Goal: Transaction & Acquisition: Subscribe to service/newsletter

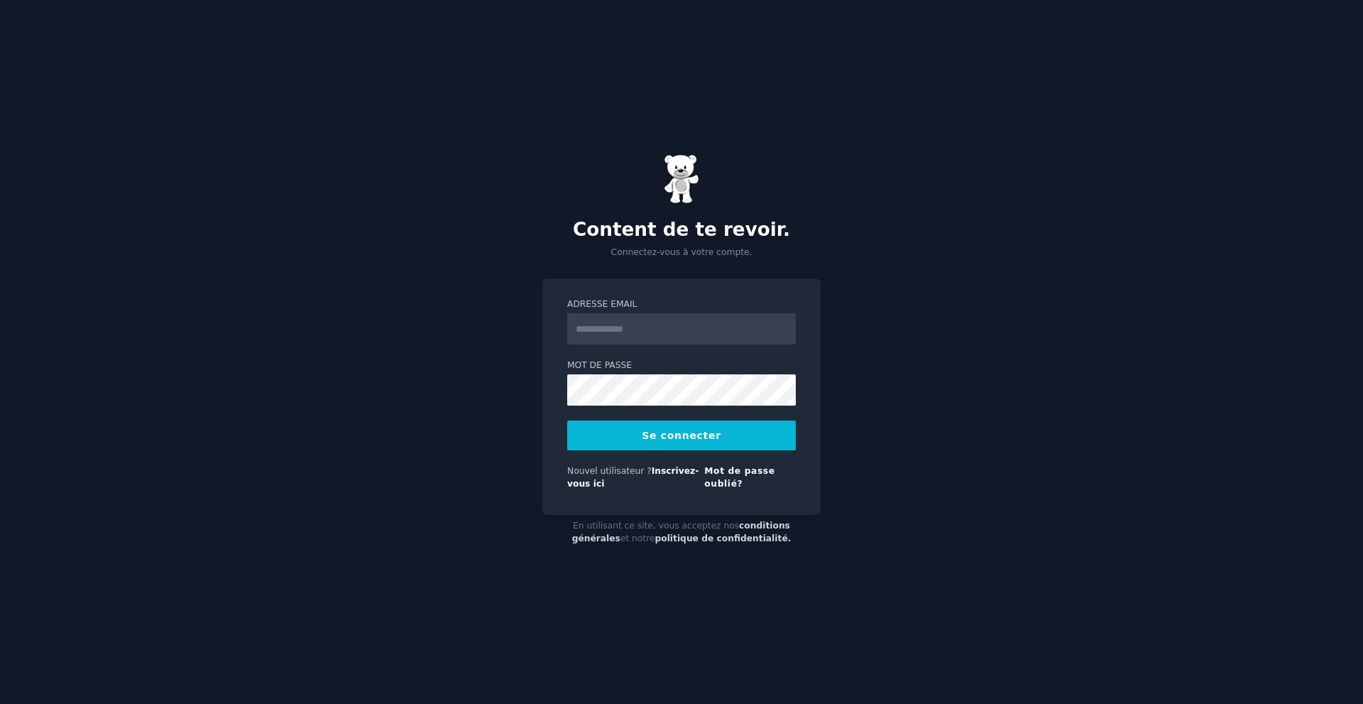
click at [542, 361] on div "Adresse email Mot de passe Se connecter Nouvel utilisateur ? Inscrivez-vous ici…" at bounding box center [681, 396] width 278 height 236
click at [681, 471] on font "Inscrivez-vous ici" at bounding box center [632, 477] width 131 height 23
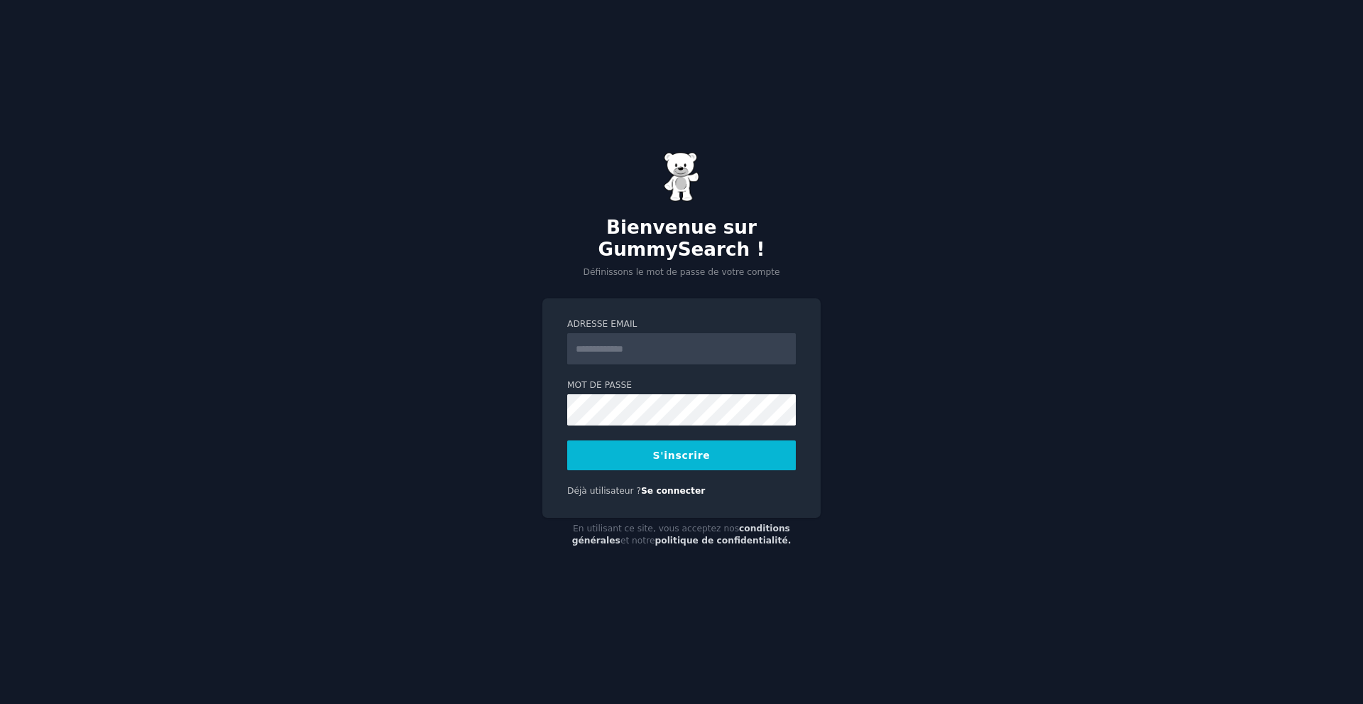
drag, startPoint x: 639, startPoint y: 368, endPoint x: 638, endPoint y: 353, distance: 15.6
click at [639, 367] on form "Adresse email Mot de passe S'inscrire" at bounding box center [681, 394] width 229 height 152
click at [638, 352] on input "Adresse email" at bounding box center [681, 348] width 229 height 31
type input "**********"
click at [709, 463] on button "S'inscrire" at bounding box center [681, 455] width 229 height 30
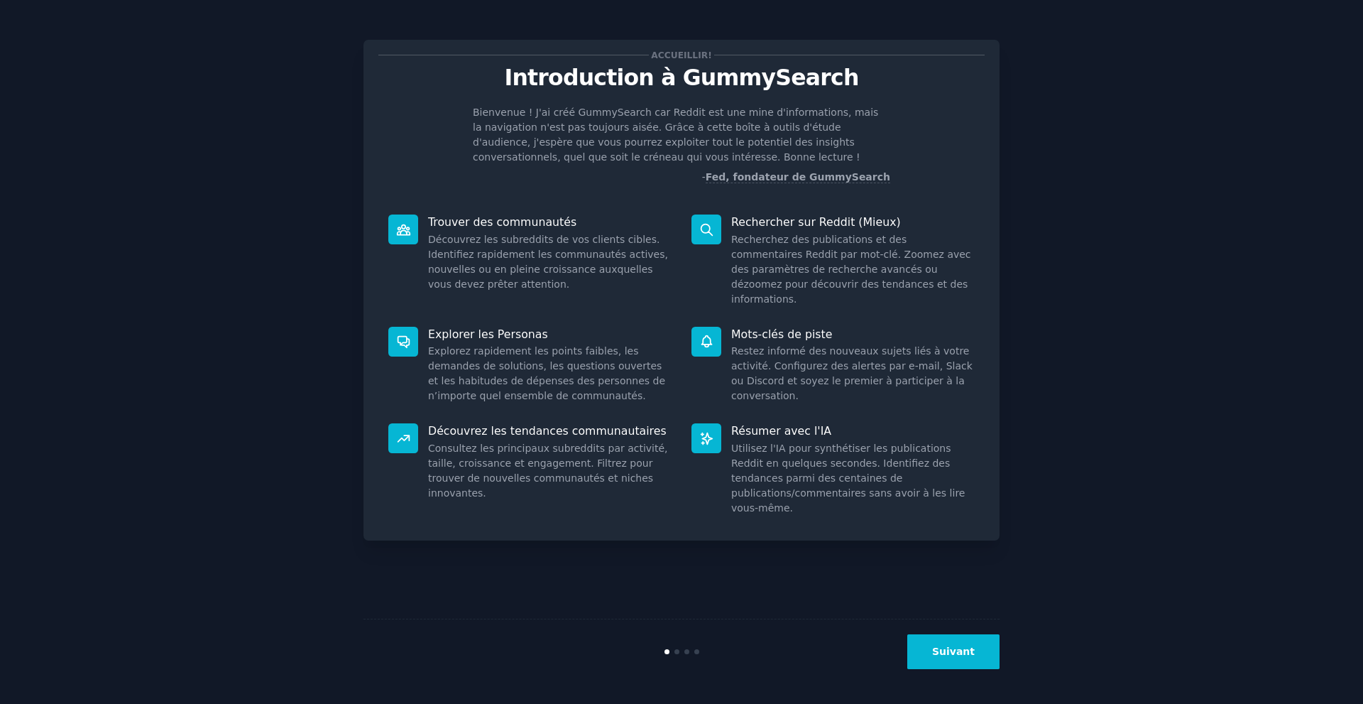
click at [941, 634] on button "Suivant" at bounding box center [953, 651] width 92 height 35
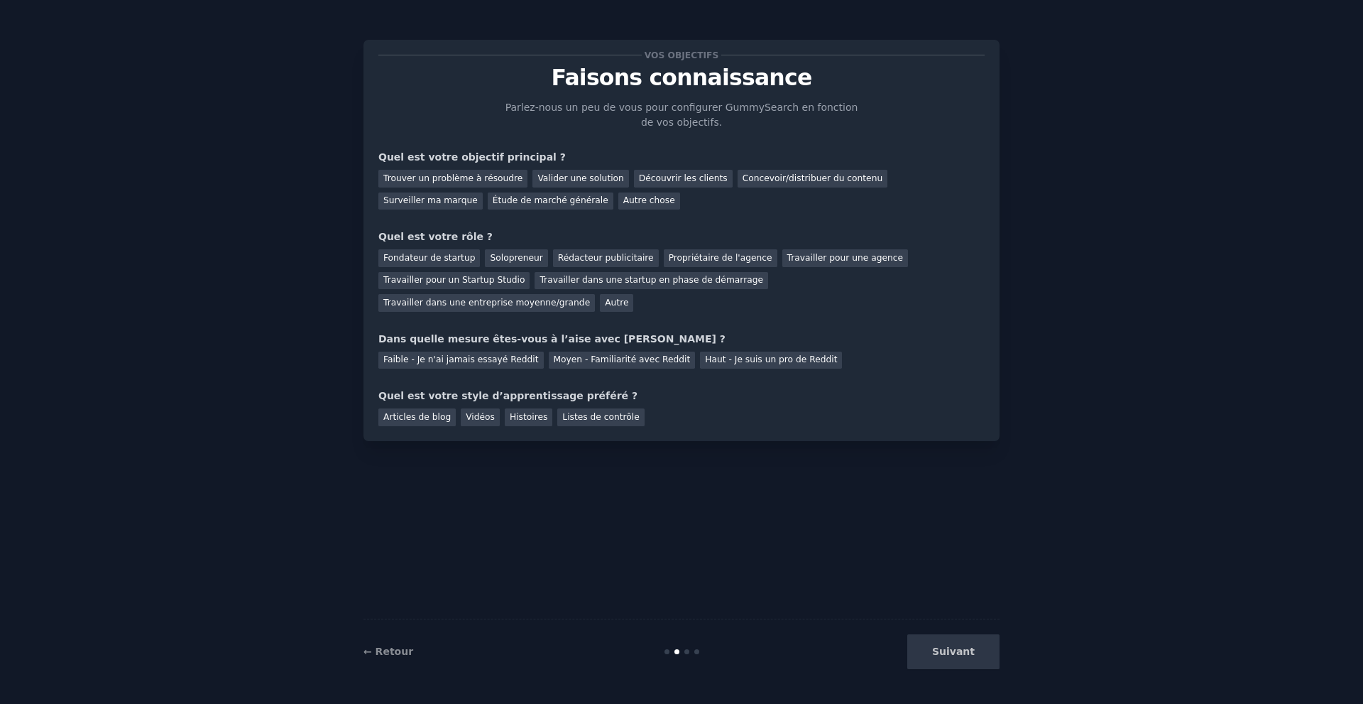
click at [944, 656] on div "Suivant" at bounding box center [893, 651] width 212 height 35
click at [486, 180] on font "Trouver un problème à résoudre" at bounding box center [452, 178] width 139 height 10
click at [552, 173] on font "Valider une solution" at bounding box center [580, 178] width 86 height 10
click at [449, 176] on font "Trouver un problème à résoudre" at bounding box center [452, 178] width 139 height 10
click at [466, 232] on font "Quel est votre rôle ?" at bounding box center [435, 236] width 114 height 11
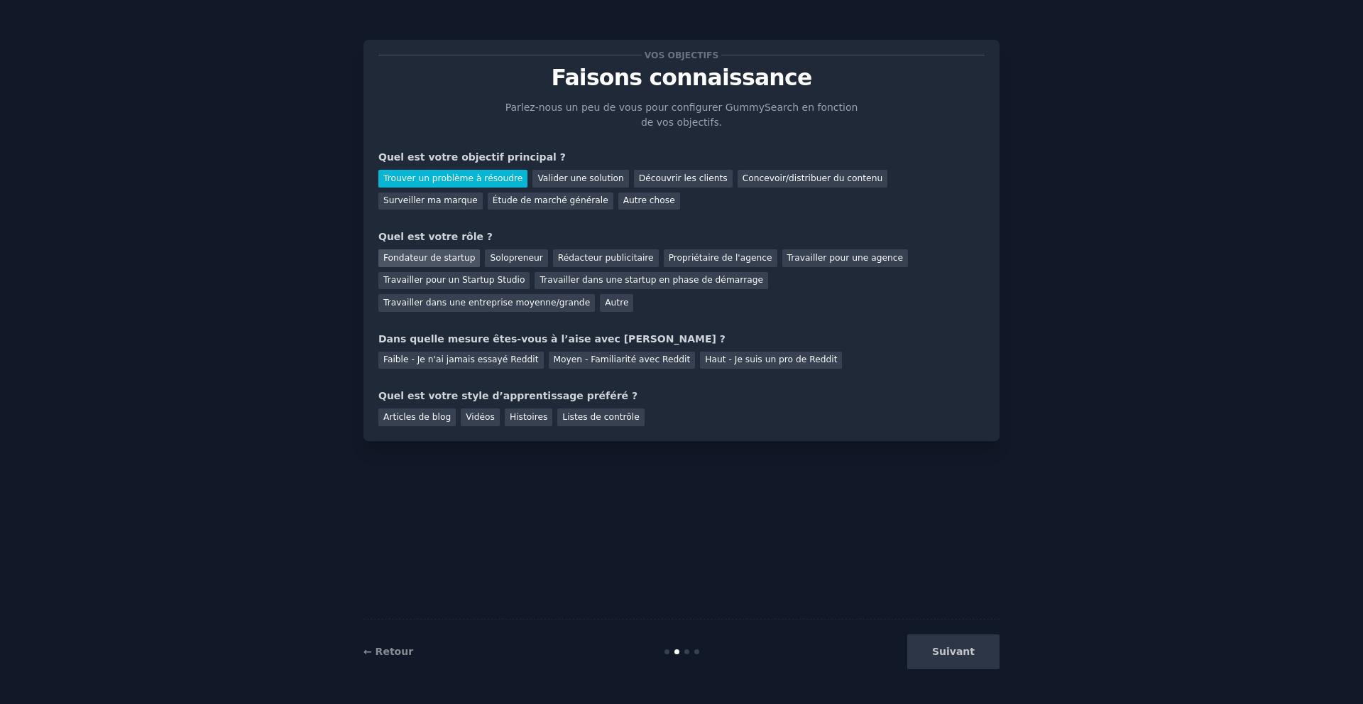
click at [446, 256] on font "Fondateur de startup" at bounding box center [429, 258] width 92 height 10
click at [457, 354] on font "Faible - Je n'ai jamais essayé Reddit" at bounding box center [460, 359] width 155 height 10
click at [522, 412] on font "Histoires" at bounding box center [529, 417] width 38 height 10
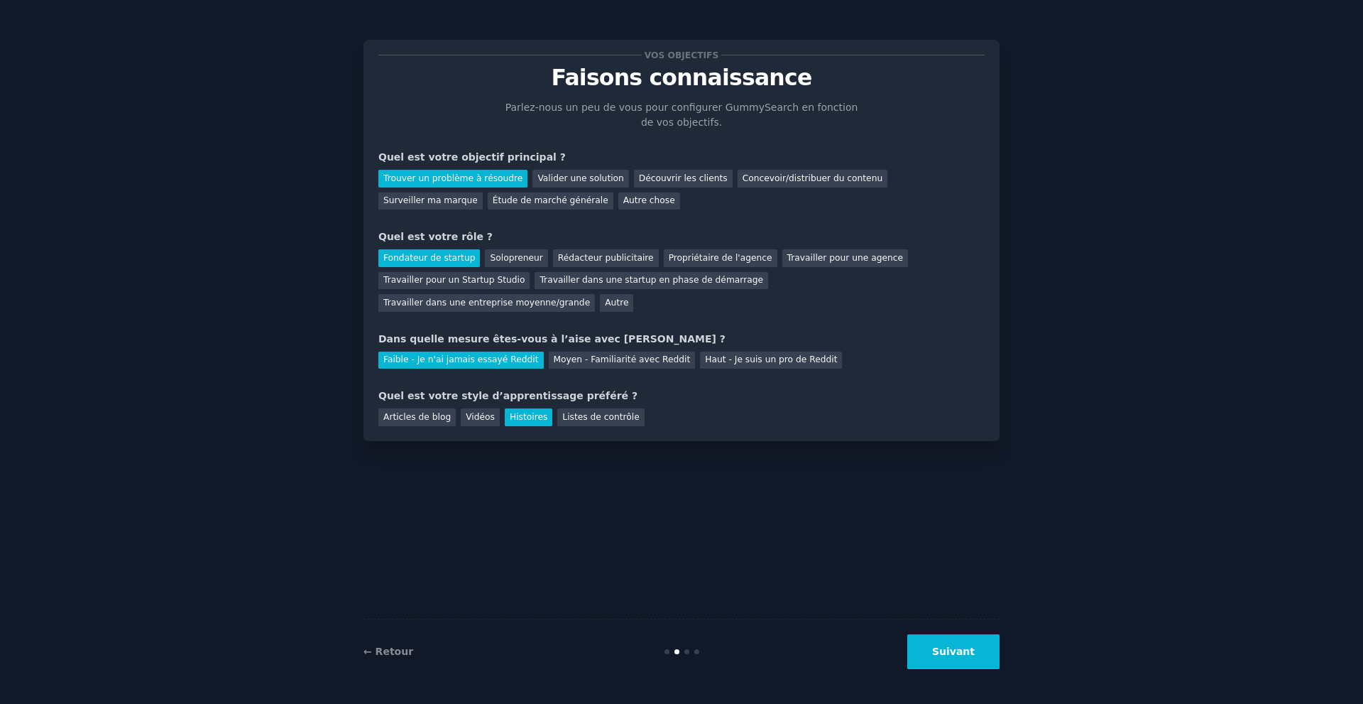
click at [967, 653] on font "Suivant" at bounding box center [953, 650] width 43 height 11
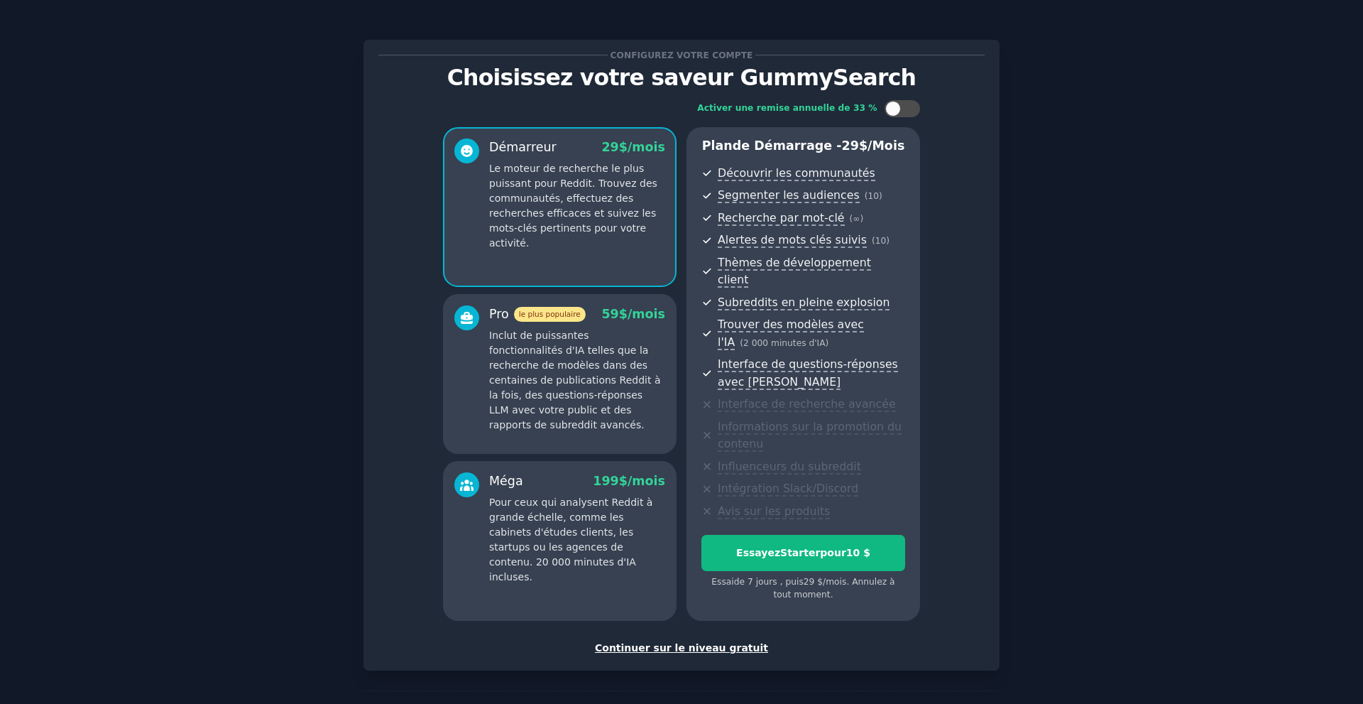
click at [735, 642] on font "Continuer sur le niveau gratuit" at bounding box center [681, 647] width 173 height 11
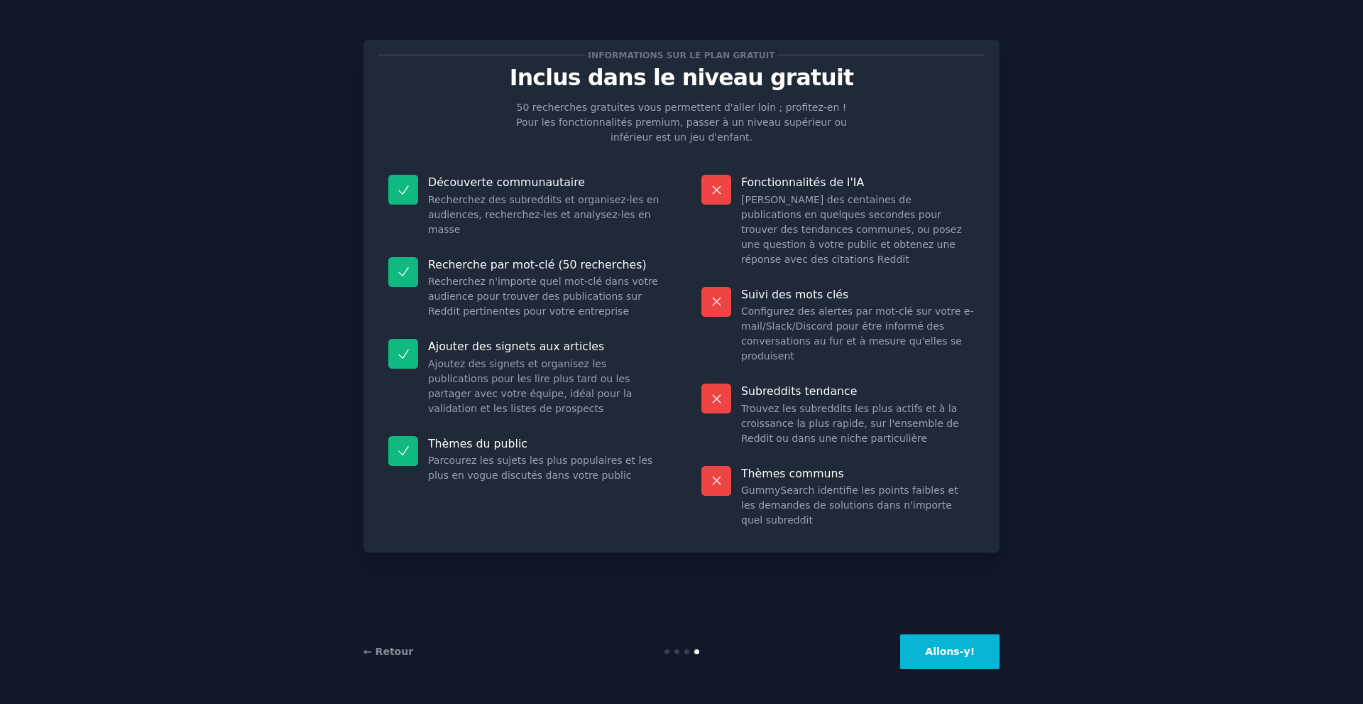
click at [953, 654] on font "Allons-y!" at bounding box center [950, 650] width 50 height 11
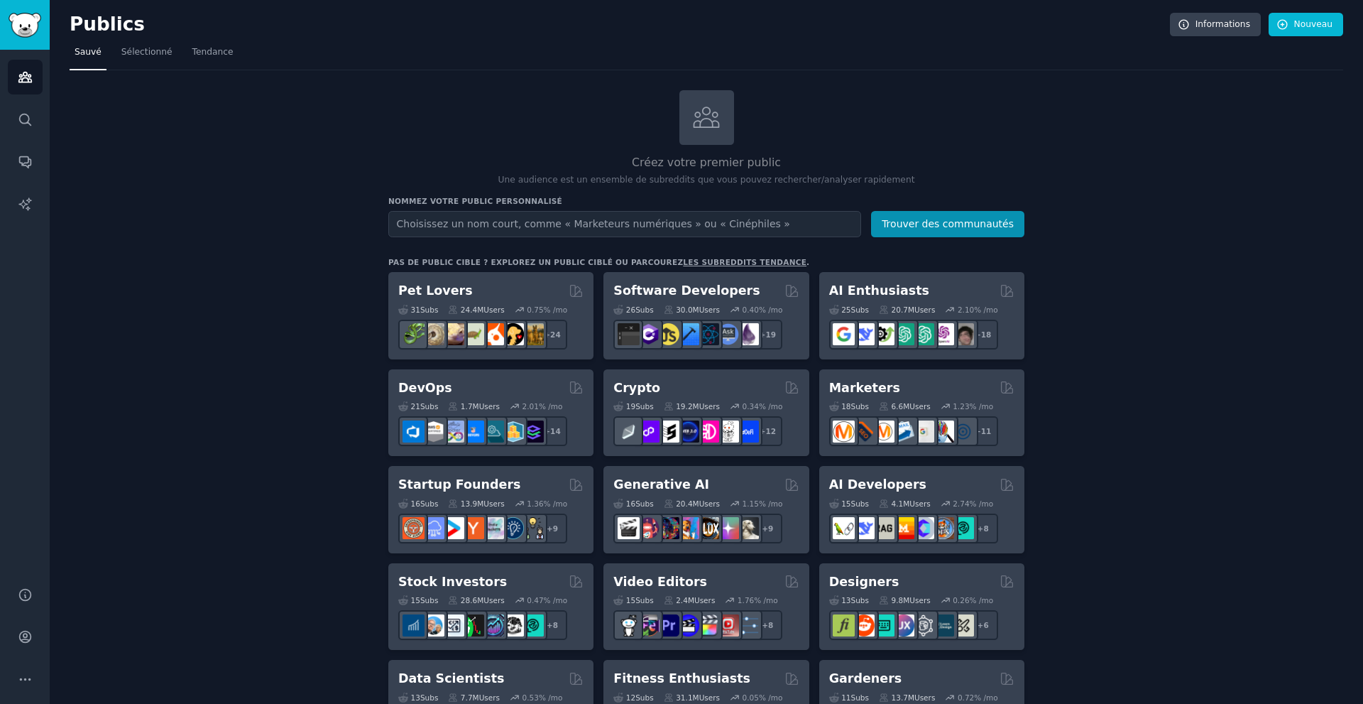
click at [622, 226] on input "text" at bounding box center [624, 224] width 473 height 26
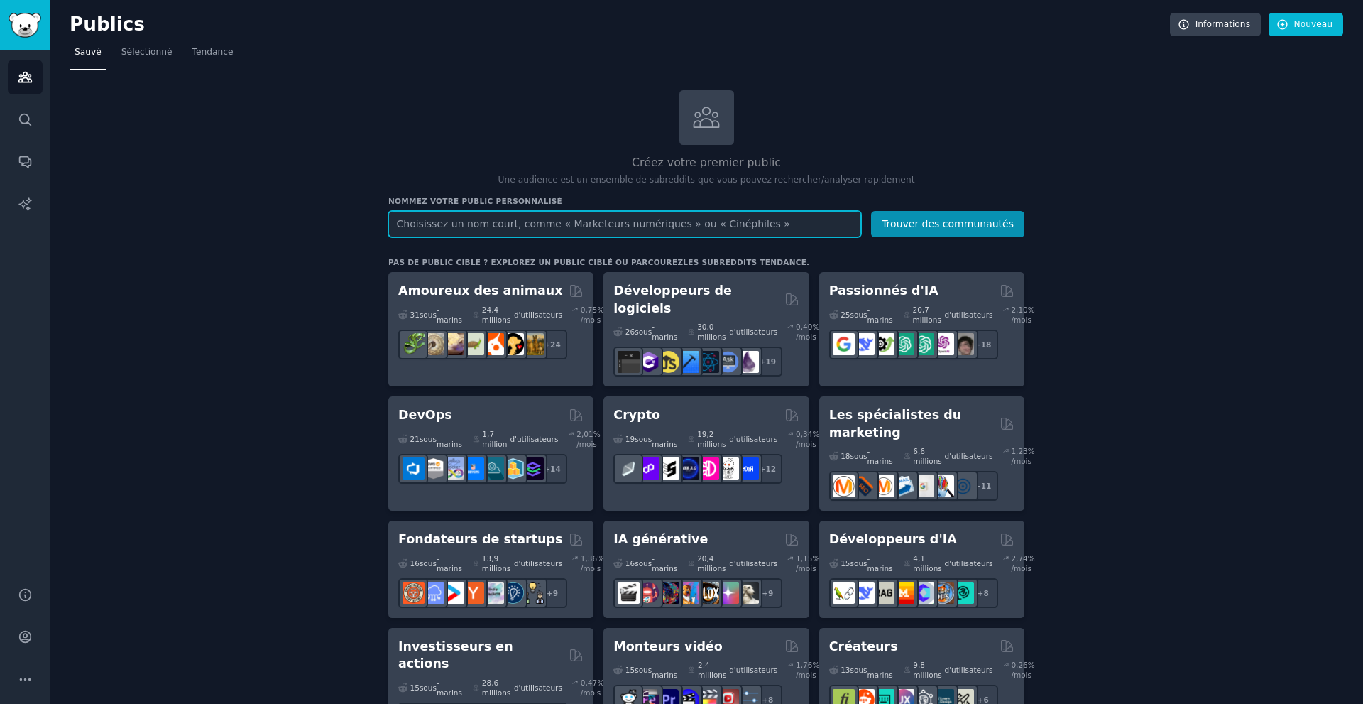
click at [630, 219] on input "text" at bounding box center [624, 224] width 473 height 26
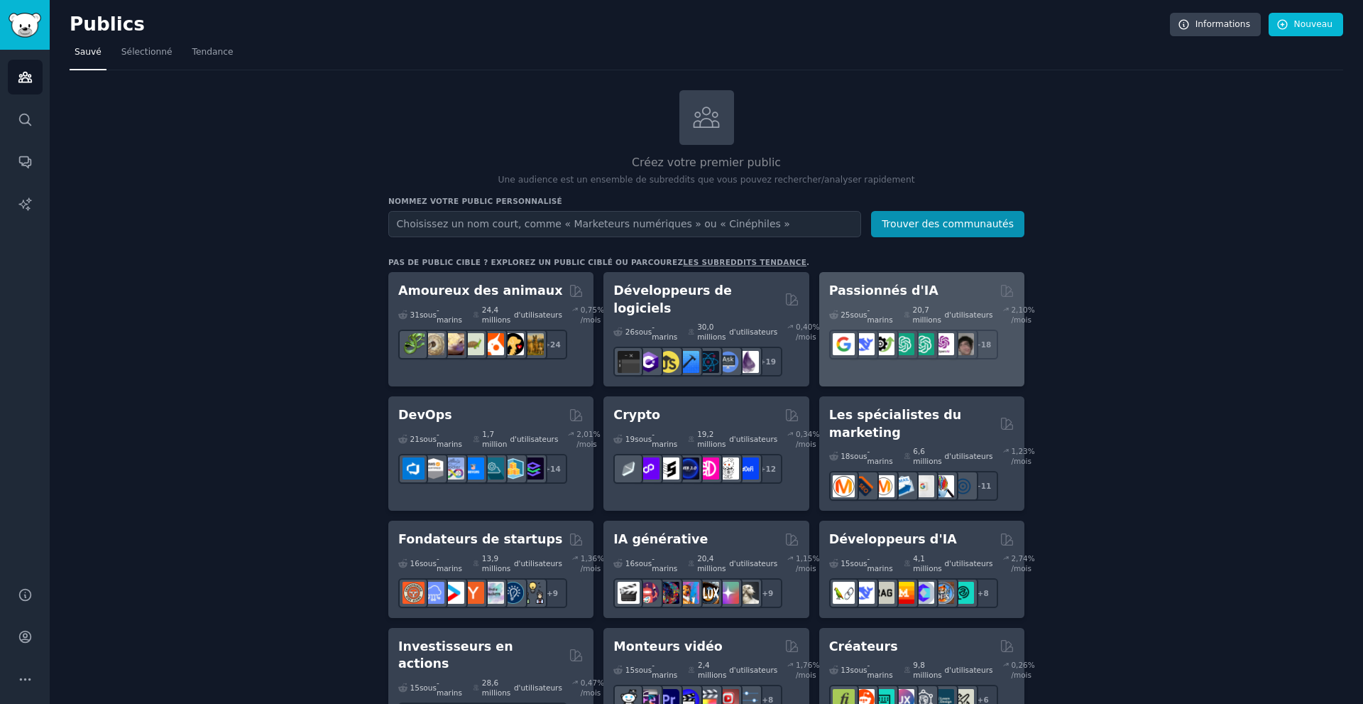
click at [868, 296] on font "Passionnés d'IA" at bounding box center [883, 290] width 109 height 14
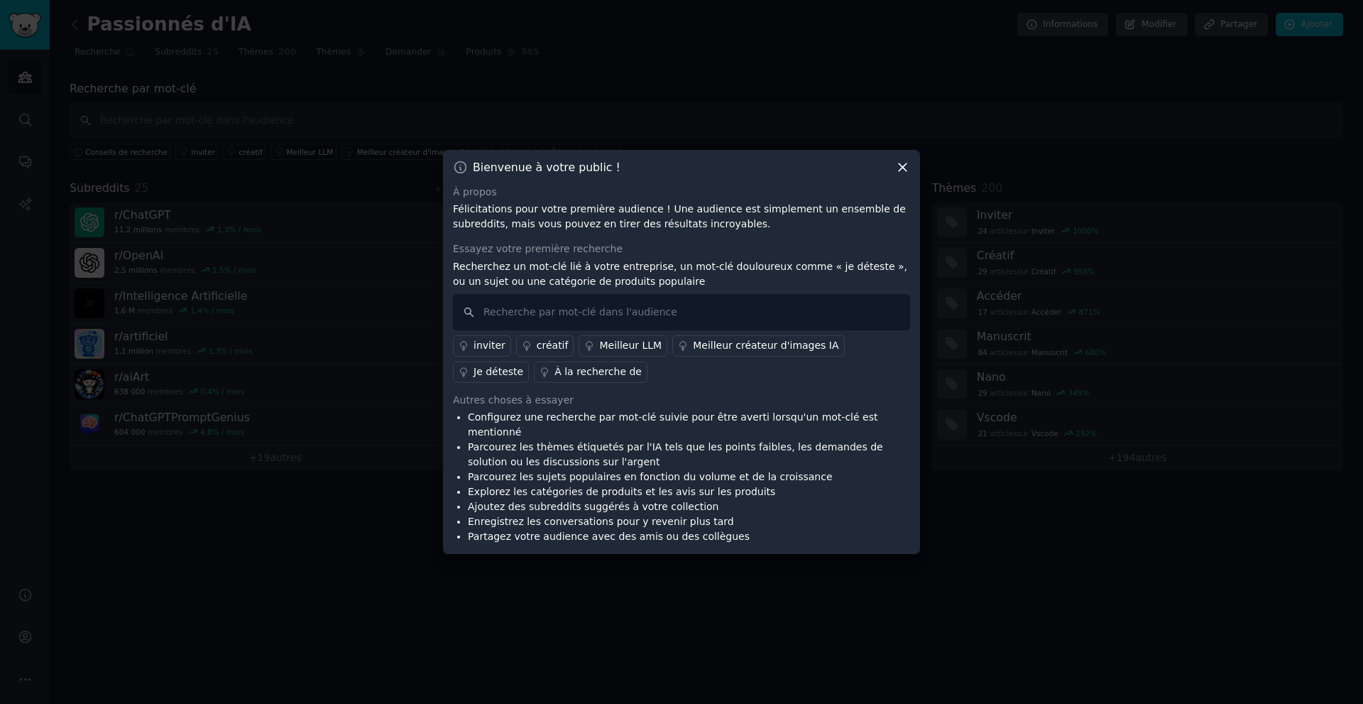
click at [915, 189] on div "Bienvenue à votre public ! À propos Félicitations pour votre première audience …" at bounding box center [681, 352] width 477 height 405
click at [904, 171] on icon at bounding box center [903, 167] width 8 height 8
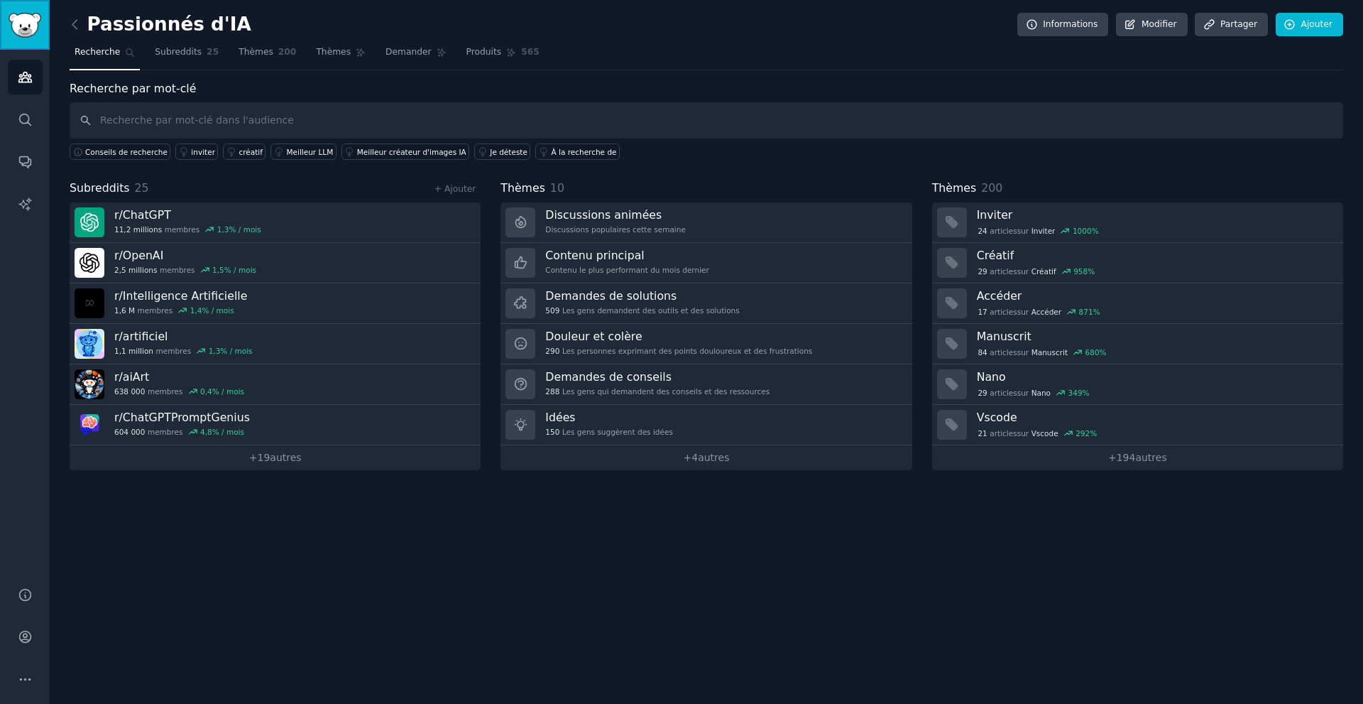
click at [20, 35] on img "Barre latérale" at bounding box center [25, 25] width 33 height 25
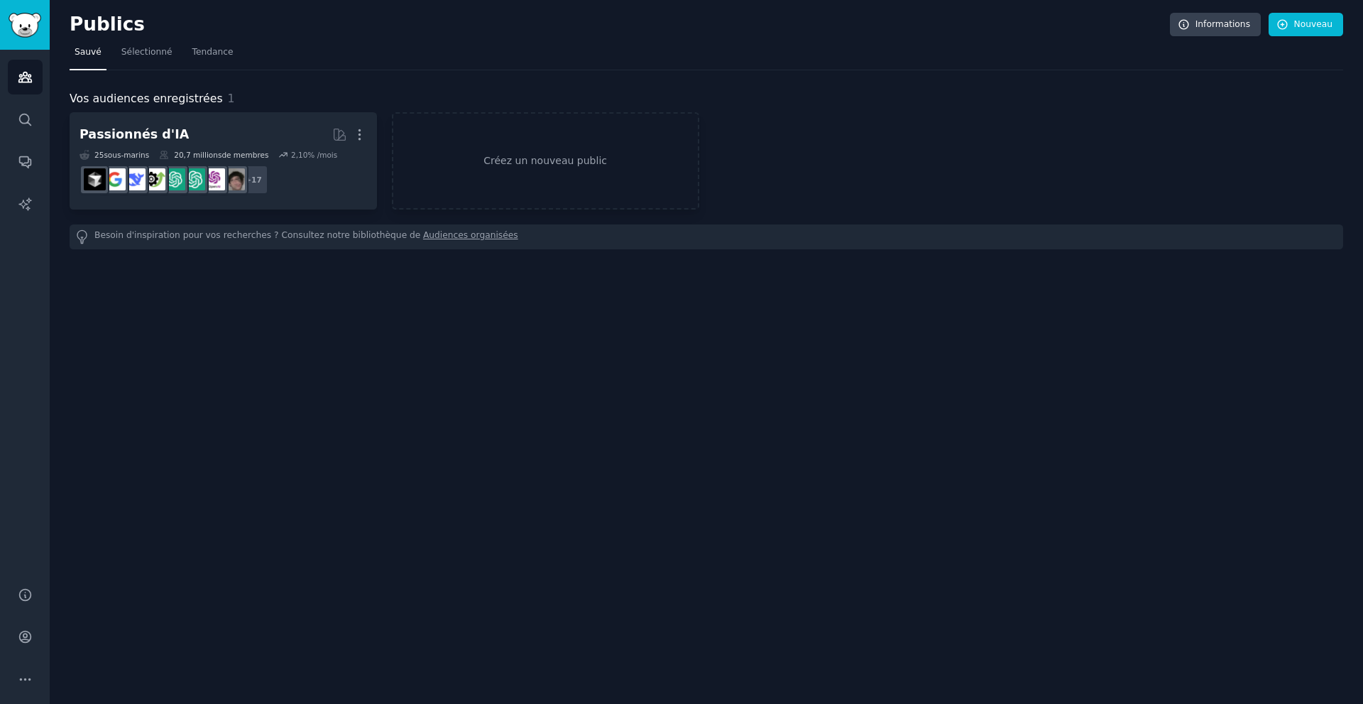
click at [245, 214] on div "Passionnés d'IA Plus 25 sous -marins 20,7 millions de membres 2,10 % /mois r/ch…" at bounding box center [707, 180] width 1274 height 137
click at [473, 184] on link "Créez un nouveau public" at bounding box center [545, 160] width 307 height 97
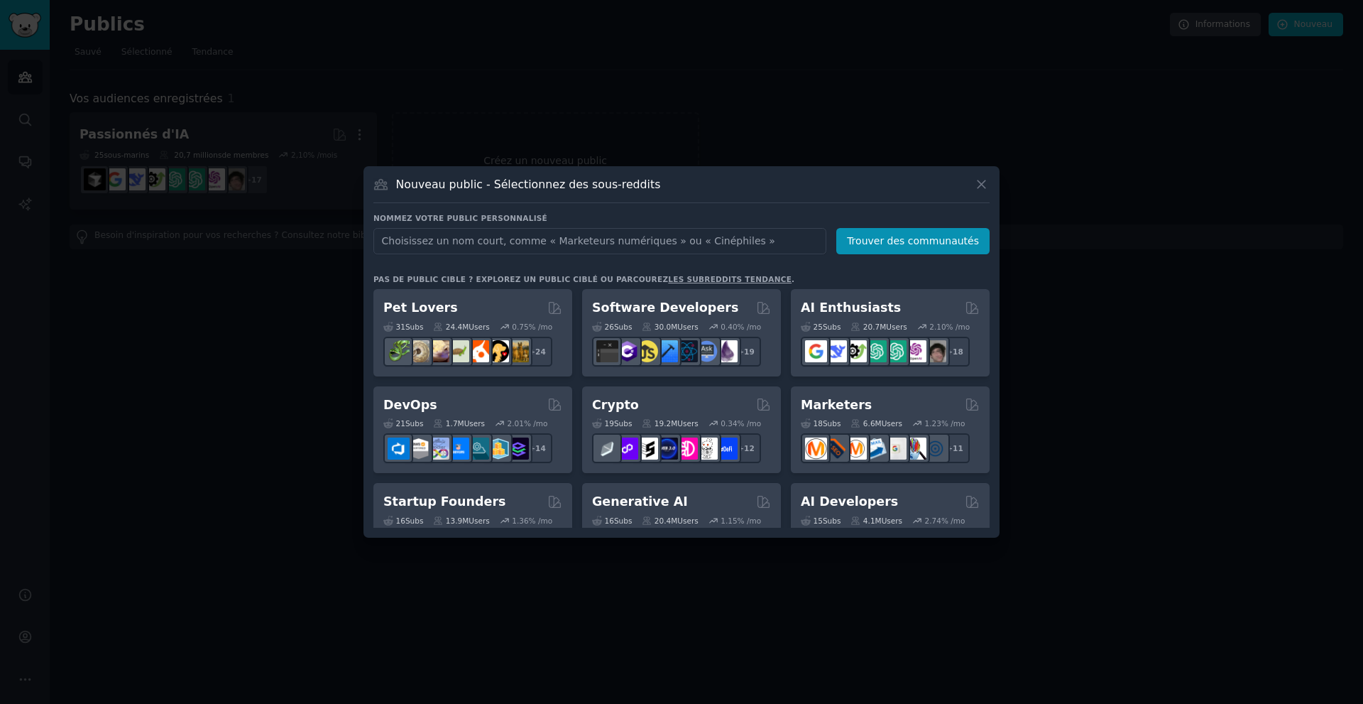
click at [750, 235] on input "text" at bounding box center [599, 241] width 453 height 26
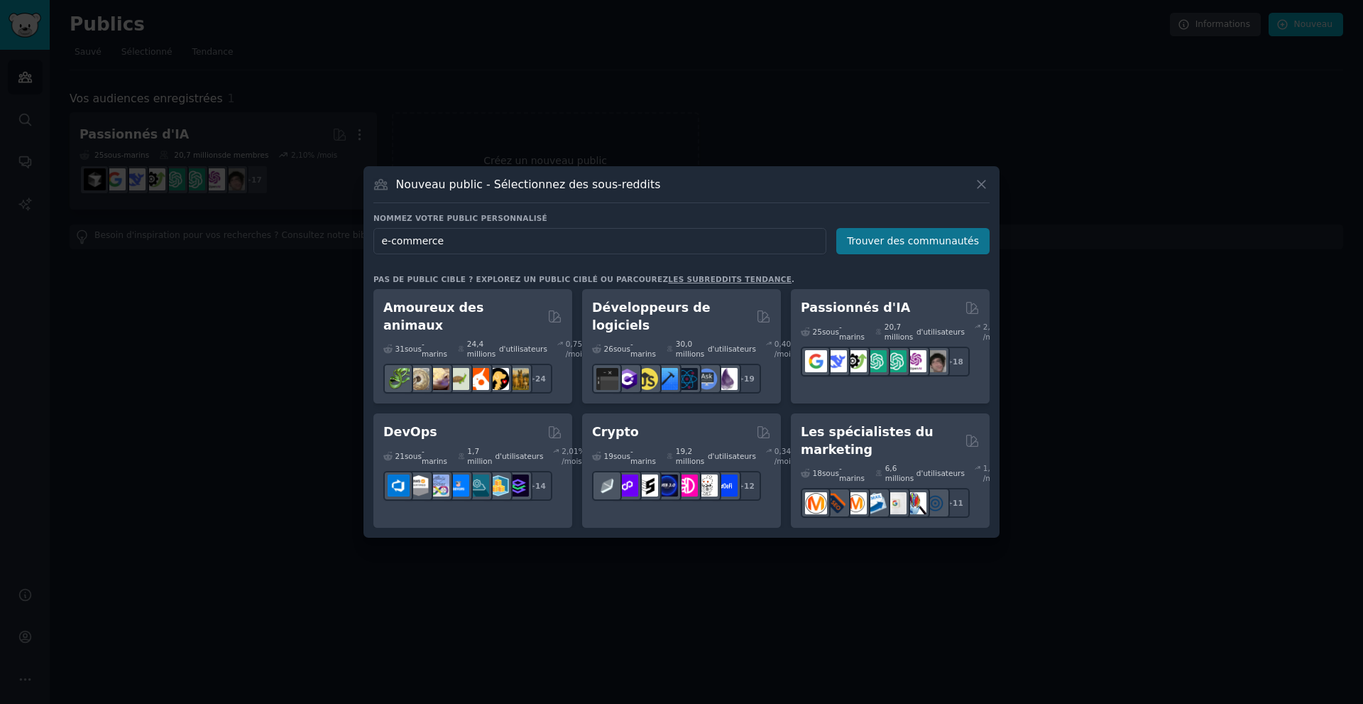
type input "e-commerce"
click at [888, 246] on font "Trouver des communautés" at bounding box center [913, 240] width 132 height 11
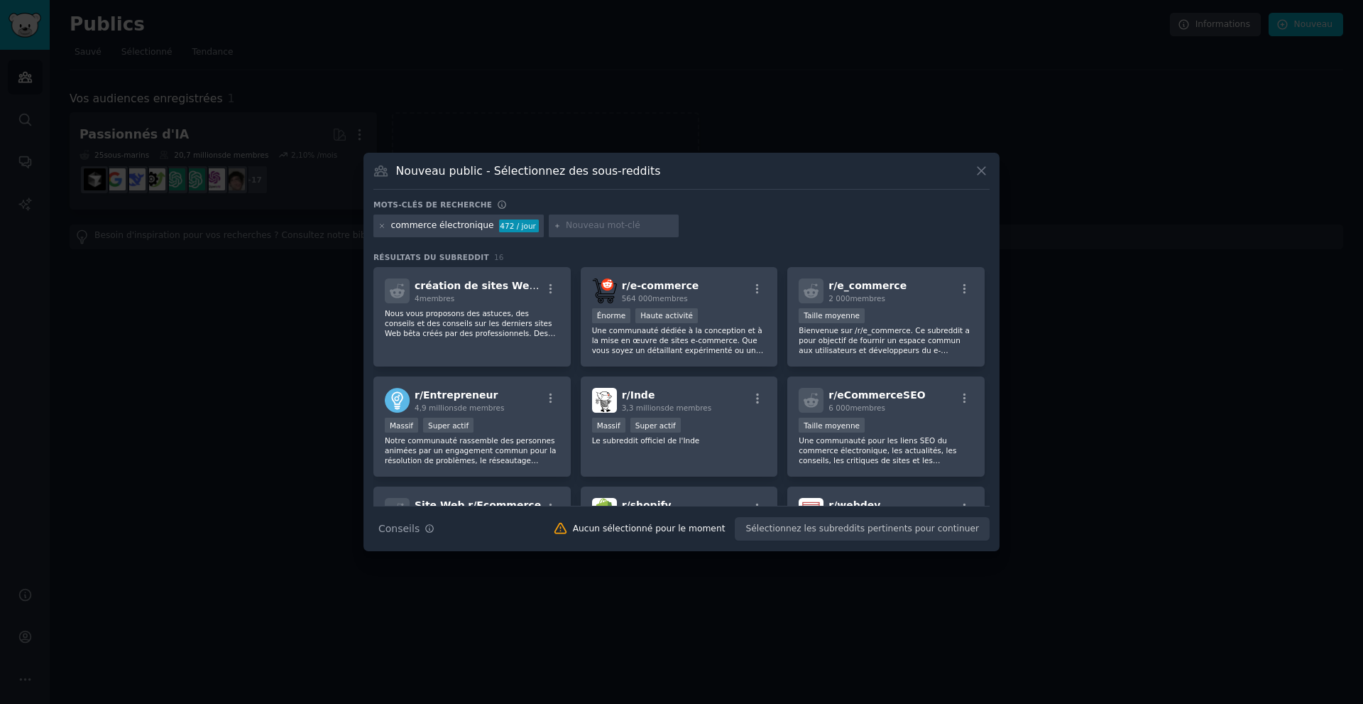
click at [451, 230] on font "commerce électronique" at bounding box center [442, 225] width 103 height 10
click at [462, 221] on font "commerce électronique" at bounding box center [442, 225] width 103 height 10
click at [471, 226] on font "commerce électronique" at bounding box center [442, 225] width 103 height 10
click at [482, 229] on div "commerce électronique 472 / jour" at bounding box center [458, 225] width 170 height 23
click at [480, 228] on font "commerce électronique" at bounding box center [442, 225] width 103 height 10
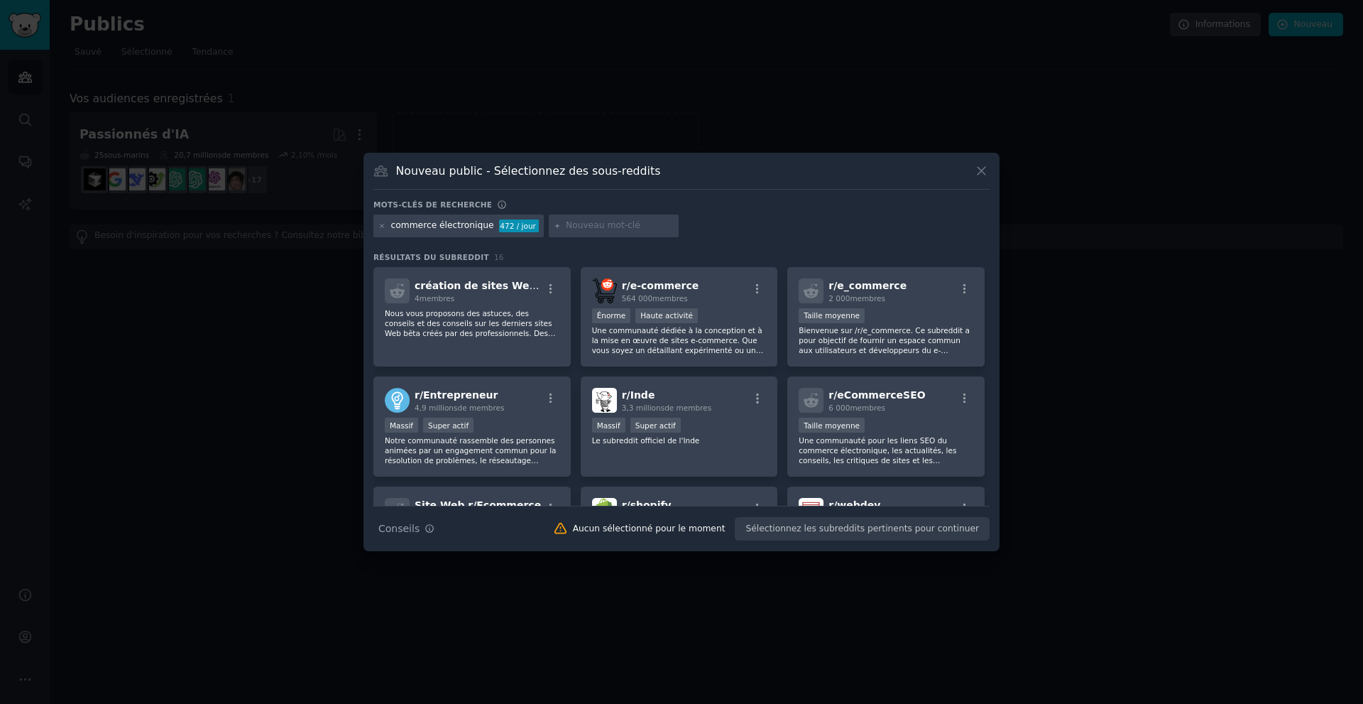
click at [582, 227] on input "text" at bounding box center [620, 225] width 108 height 13
type input "[GEOGRAPHIC_DATA]"
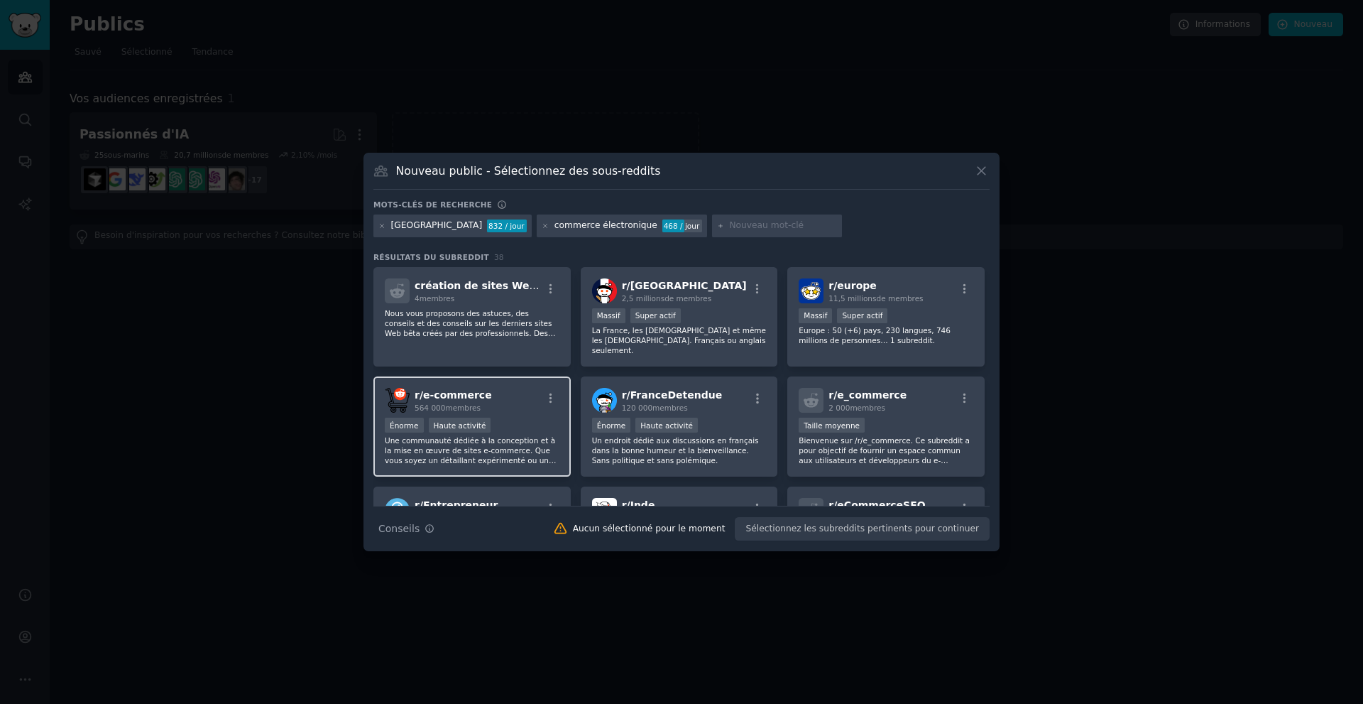
click at [536, 377] on div "r/ e-commerce 564 000 membres >= 80e percentile pour les soumissions / jour Éno…" at bounding box center [471, 426] width 197 height 100
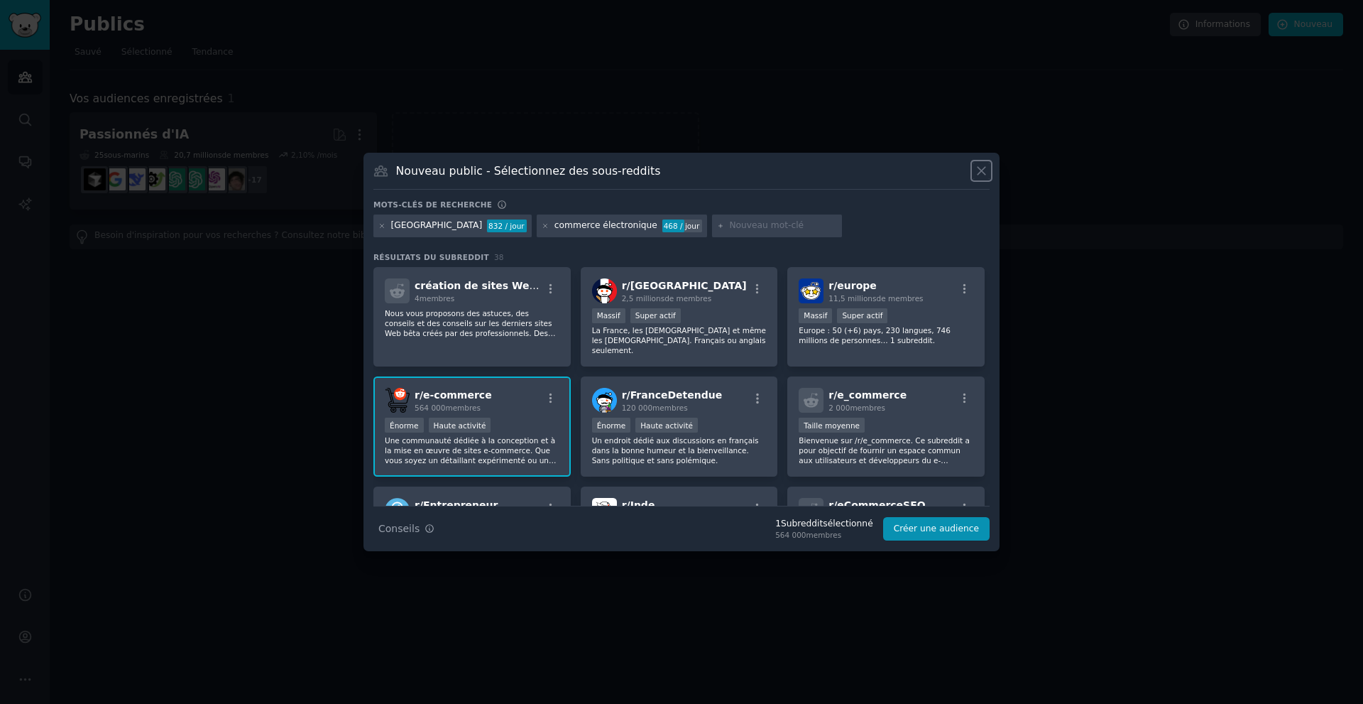
click at [981, 166] on icon at bounding box center [981, 170] width 15 height 15
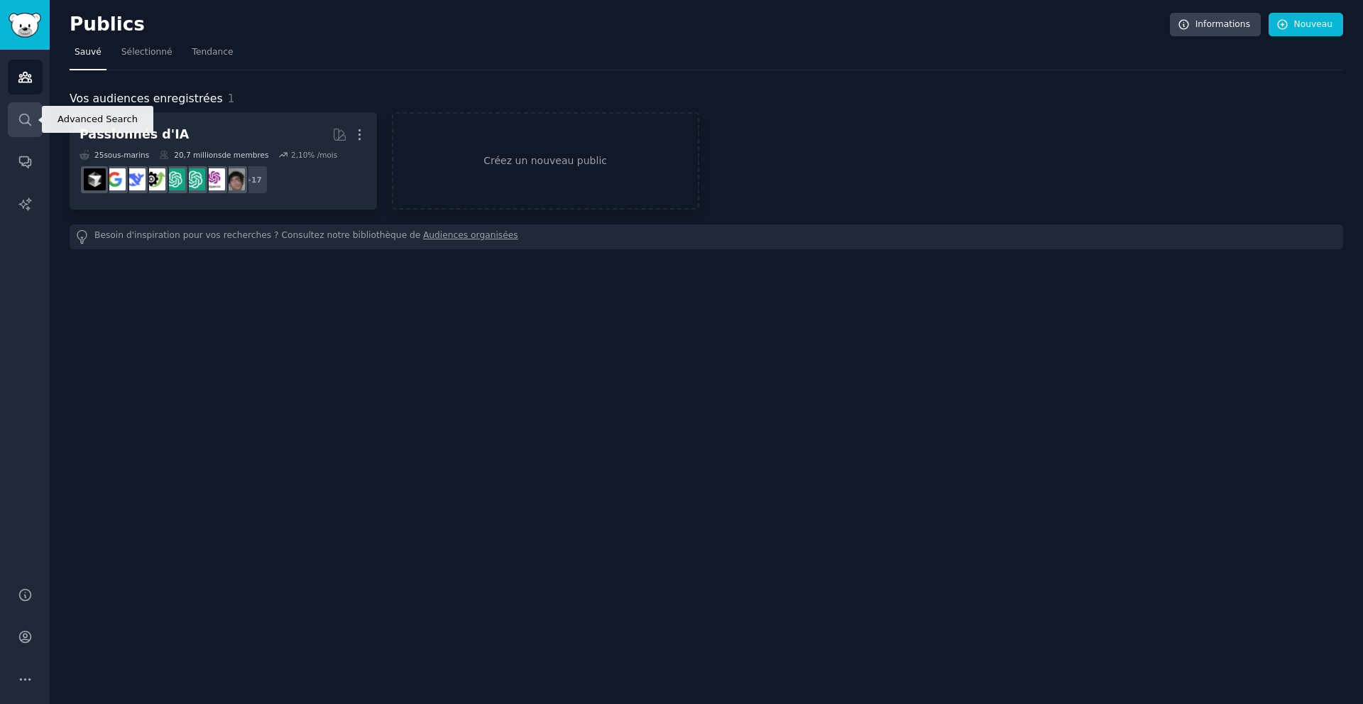
click at [22, 122] on icon "Barre latérale" at bounding box center [24, 119] width 11 height 11
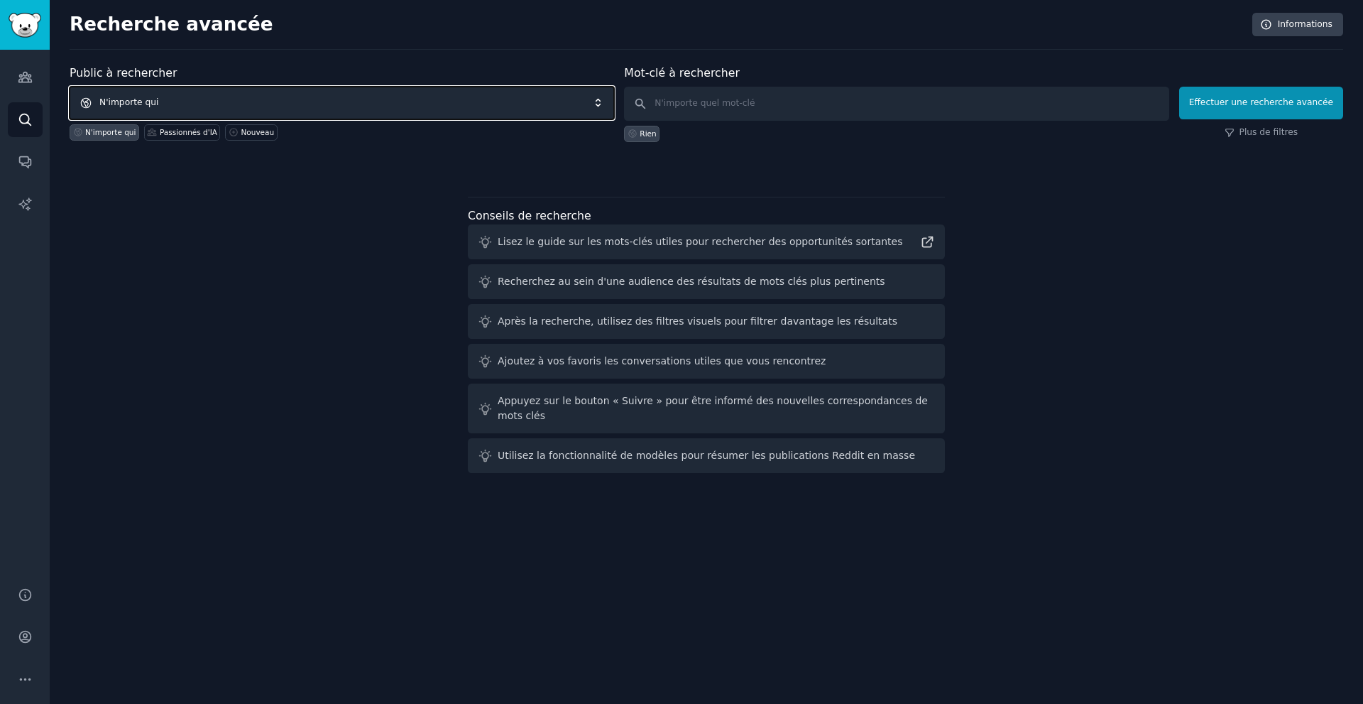
click at [280, 89] on span "N'importe qui" at bounding box center [342, 103] width 545 height 33
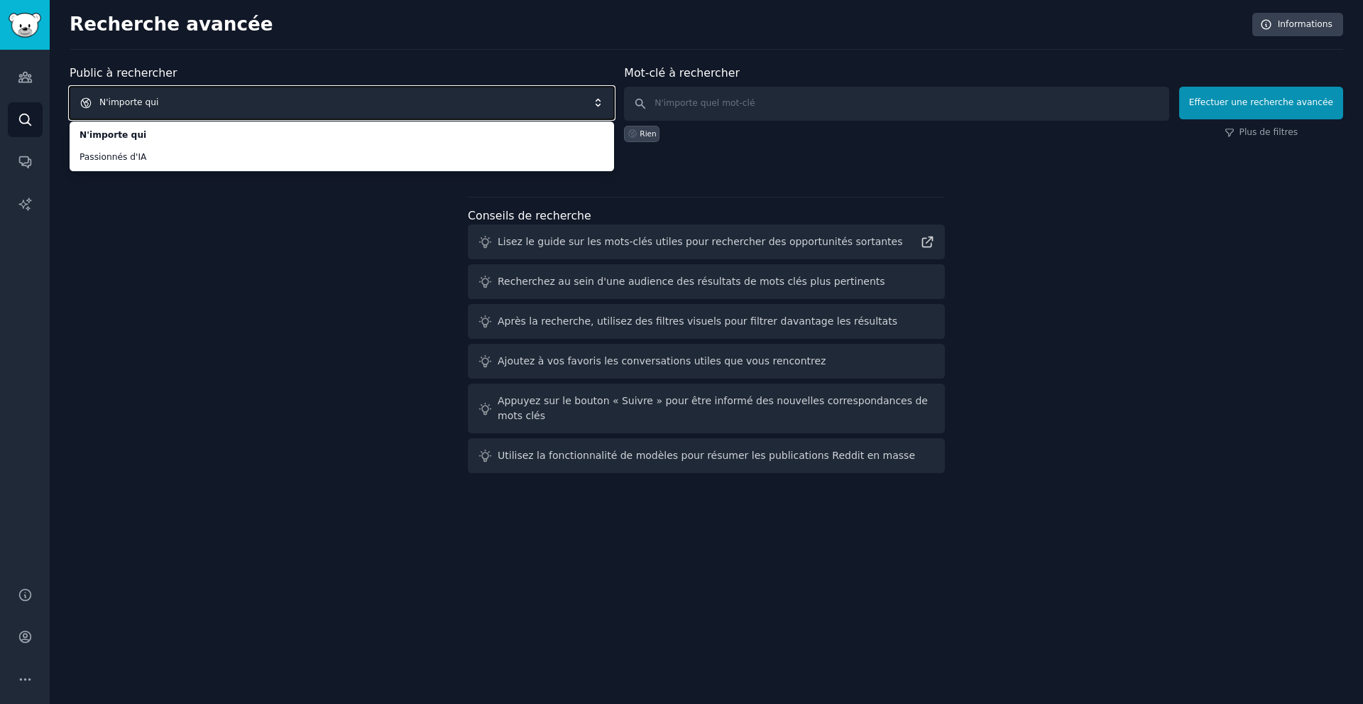
click at [246, 92] on span "N'importe qui" at bounding box center [342, 103] width 545 height 33
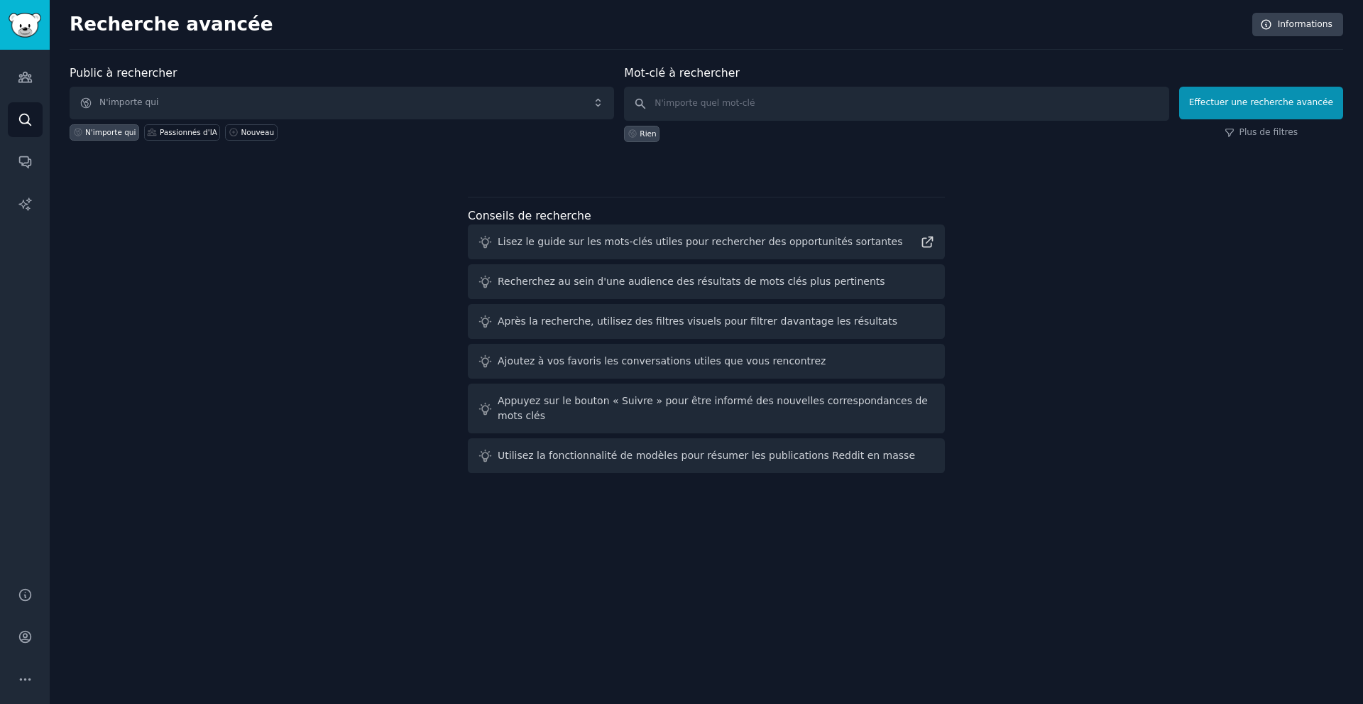
click at [473, 82] on div "Public à rechercher N'importe qui N'importe qui Passionnés d'[GEOGRAPHIC_DATA] …" at bounding box center [342, 103] width 545 height 77
click at [466, 91] on span "N'importe qui" at bounding box center [342, 103] width 545 height 33
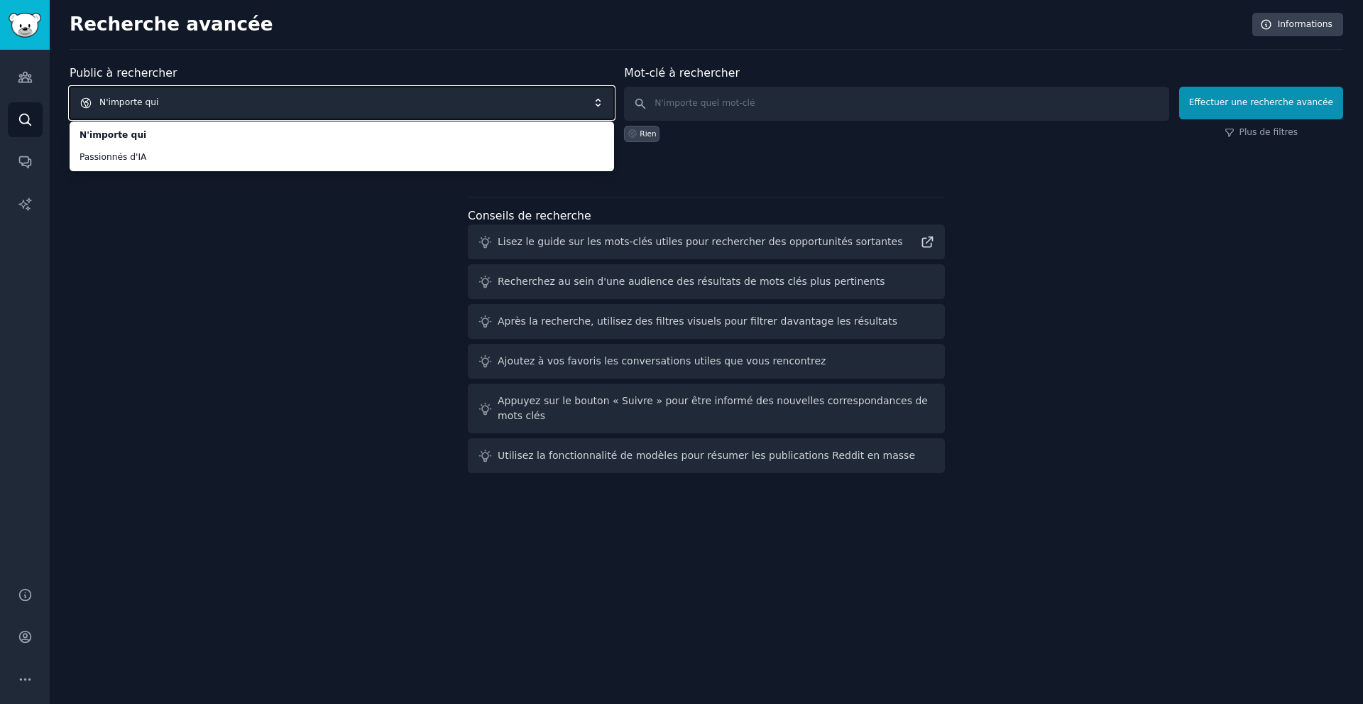
click at [573, 110] on span "N'importe qui" at bounding box center [342, 103] width 545 height 33
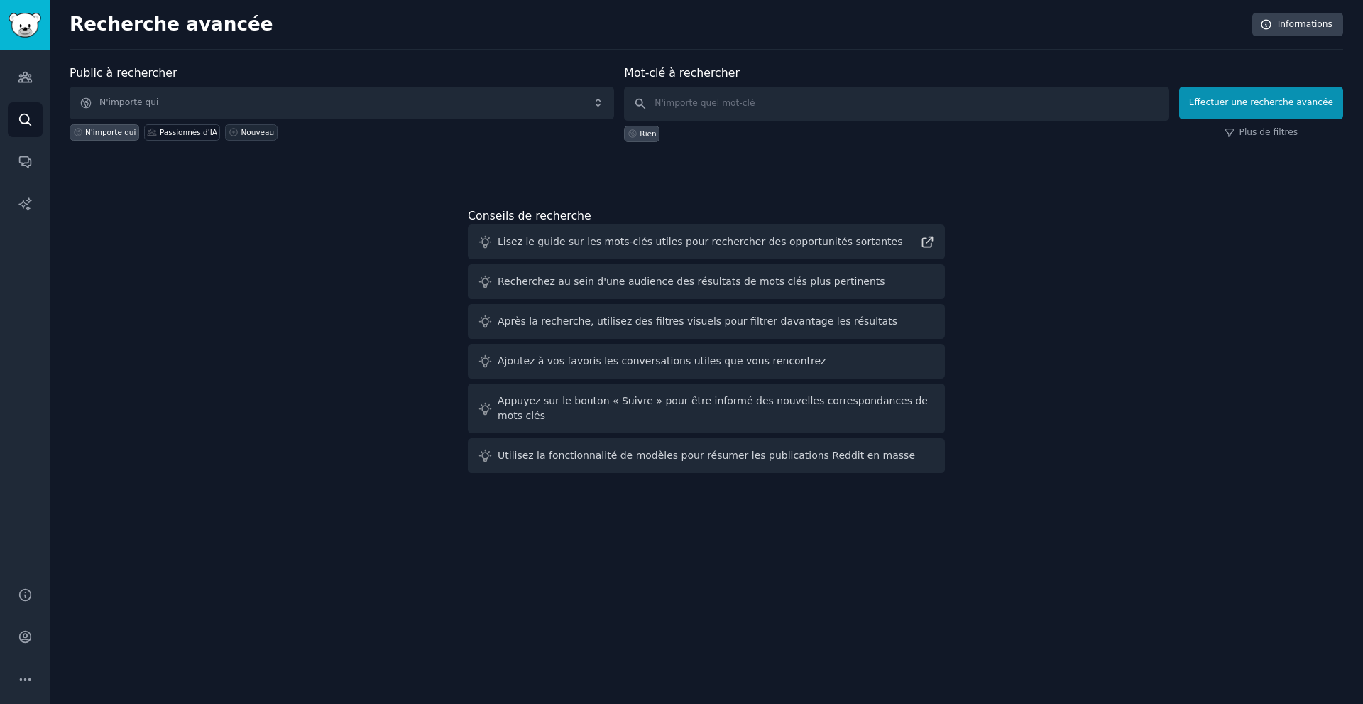
click at [250, 130] on font "Nouveau" at bounding box center [257, 132] width 33 height 9
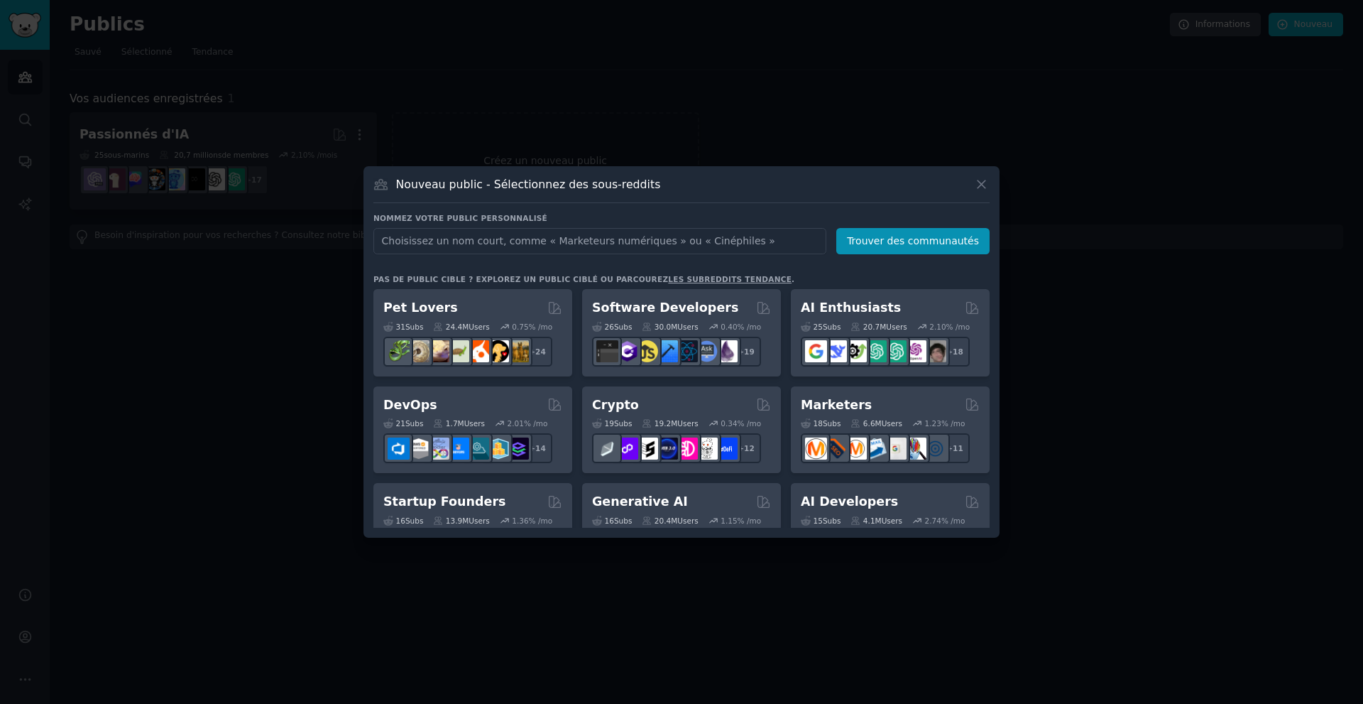
click at [700, 239] on input "text" at bounding box center [599, 241] width 453 height 26
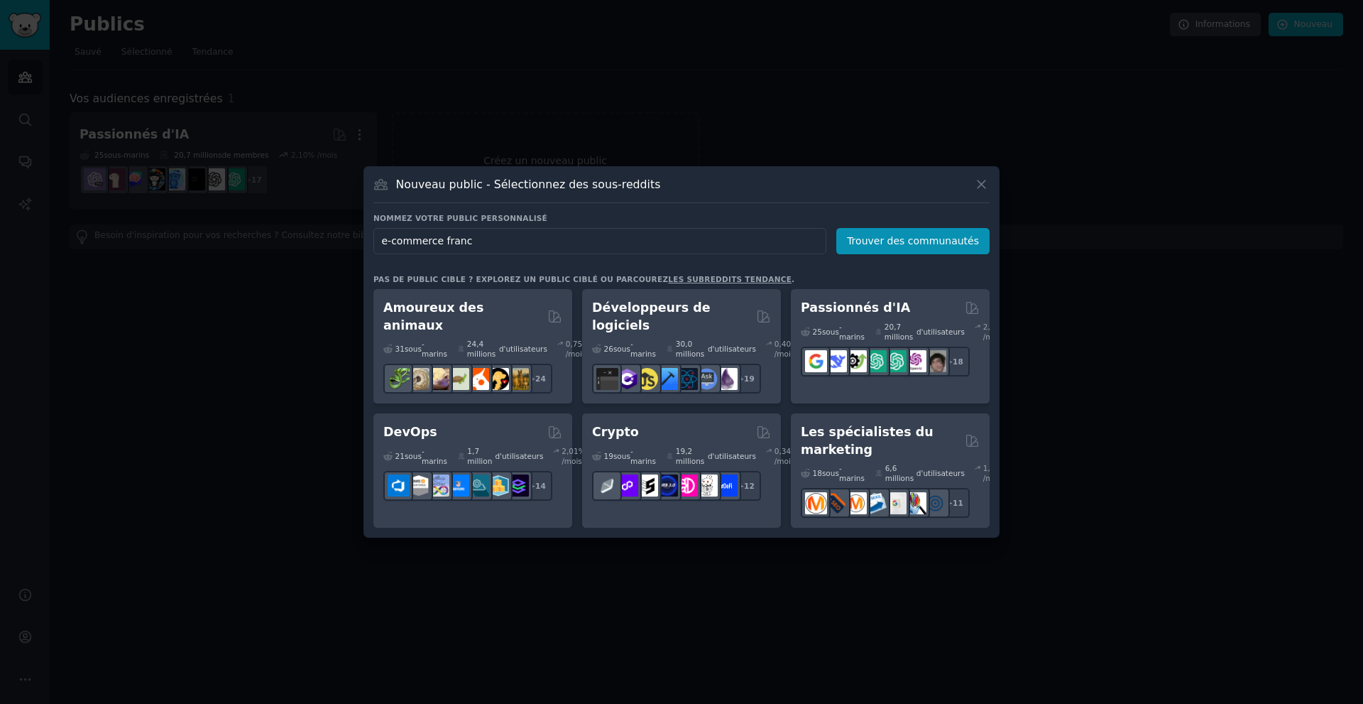
type input "e-commerce france"
click button "Trouver des communautés" at bounding box center [912, 241] width 153 height 26
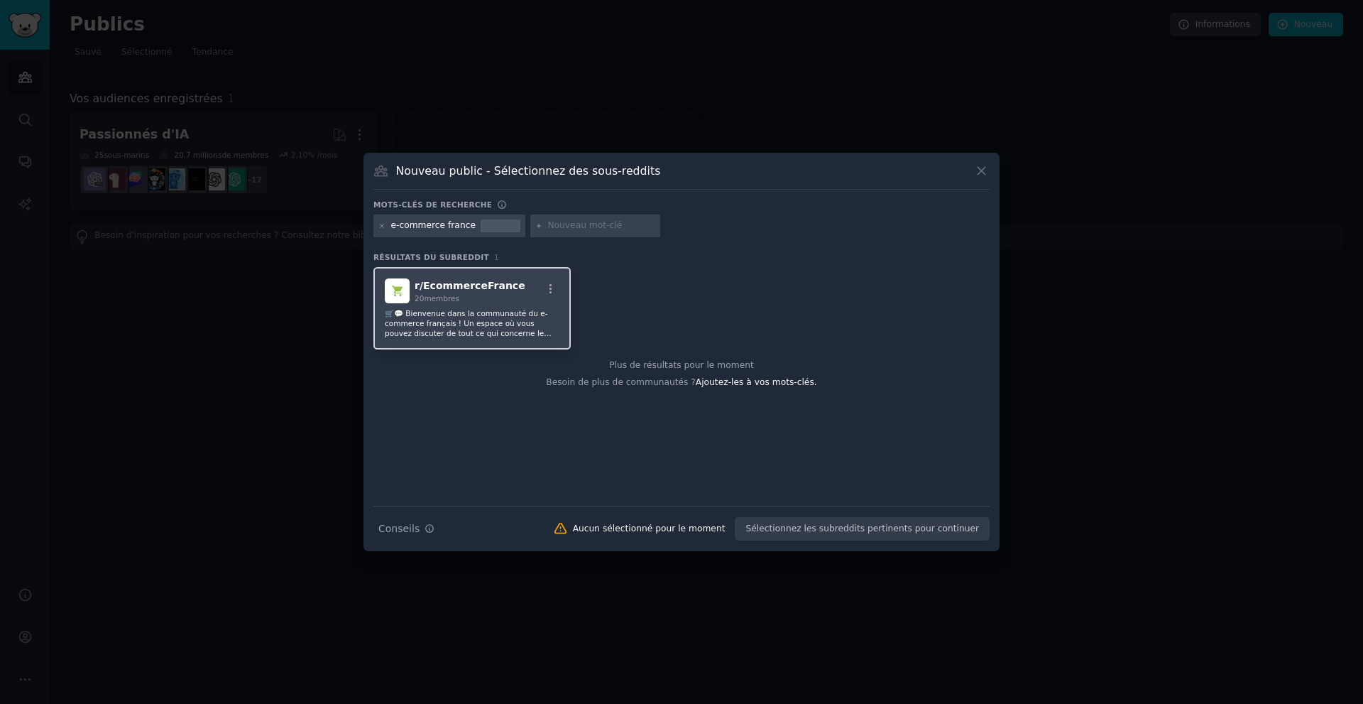
click at [496, 311] on font "🛒💬 Bienvenue dans la communauté du e-commerce français ! Un espace où vous pouv…" at bounding box center [469, 373] width 168 height 128
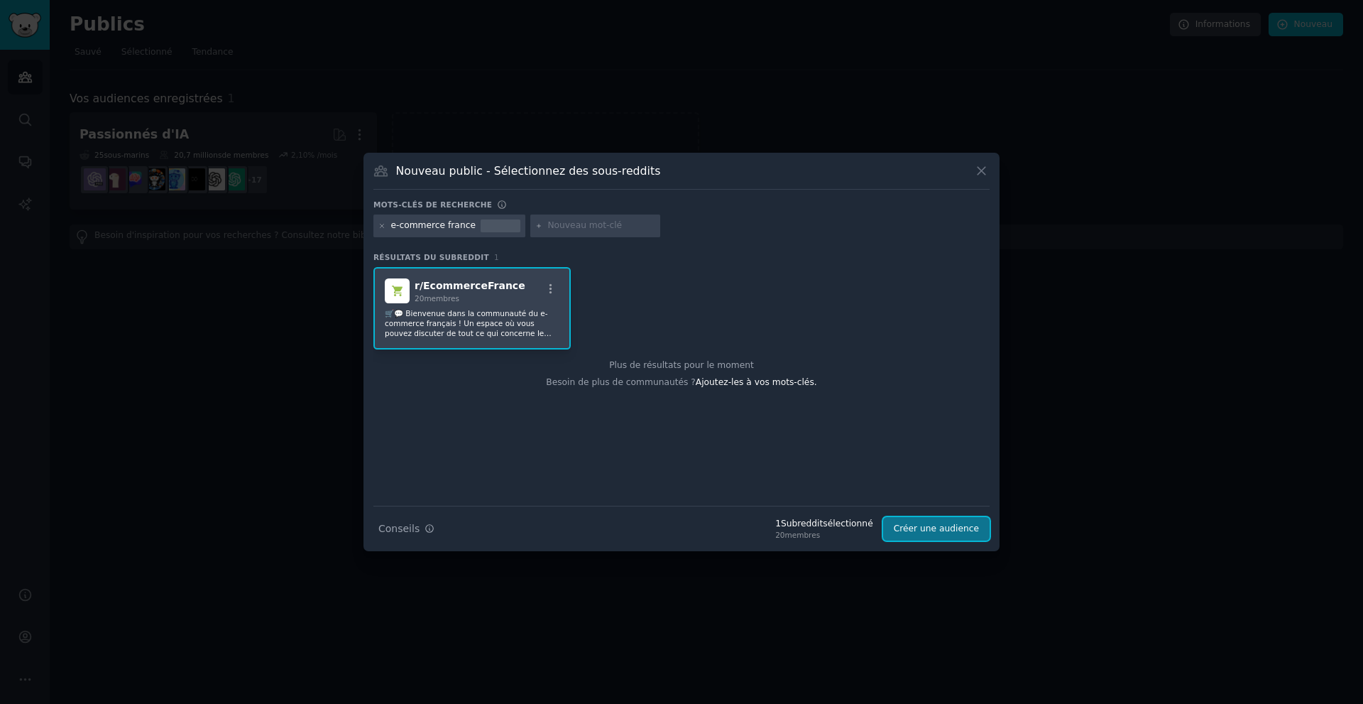
click at [956, 529] on font "Créer une audience" at bounding box center [936, 528] width 85 height 10
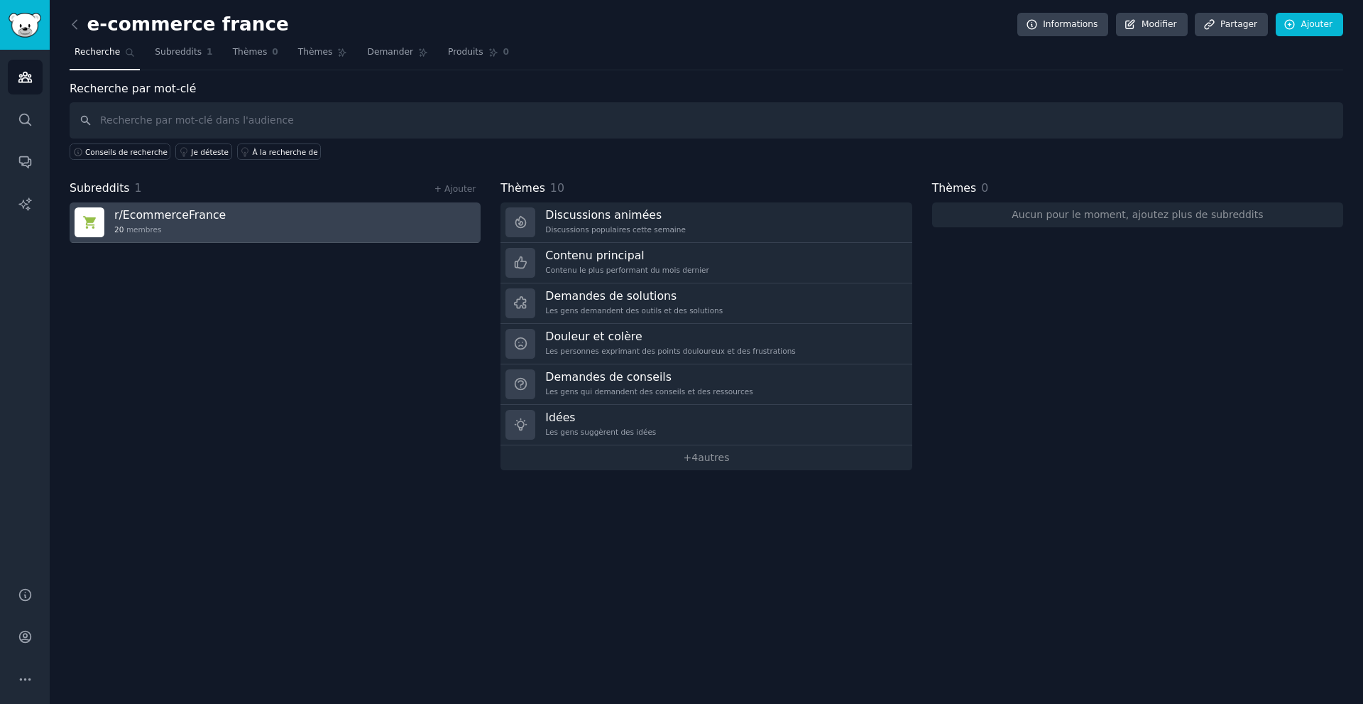
click at [322, 234] on link "r/ EcommerceFrance 20 membres" at bounding box center [275, 222] width 411 height 40
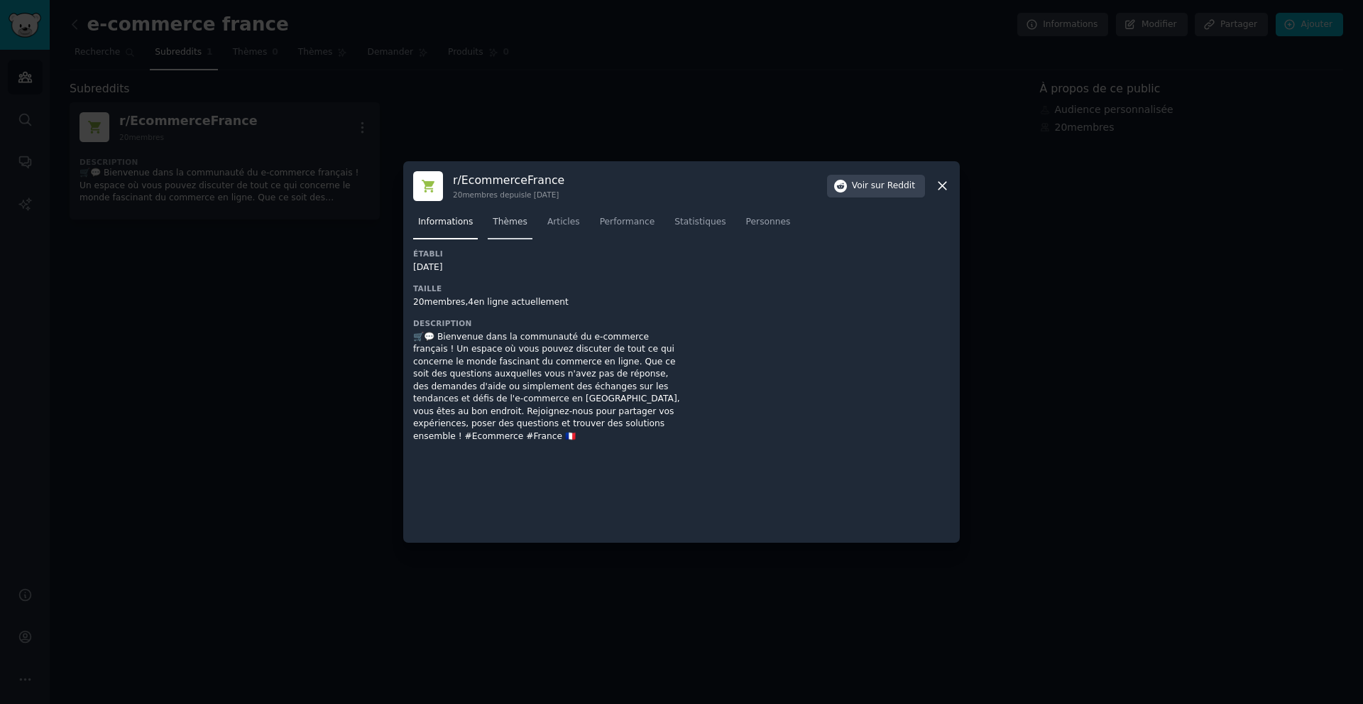
click at [502, 226] on font "Thèmes" at bounding box center [510, 222] width 35 height 10
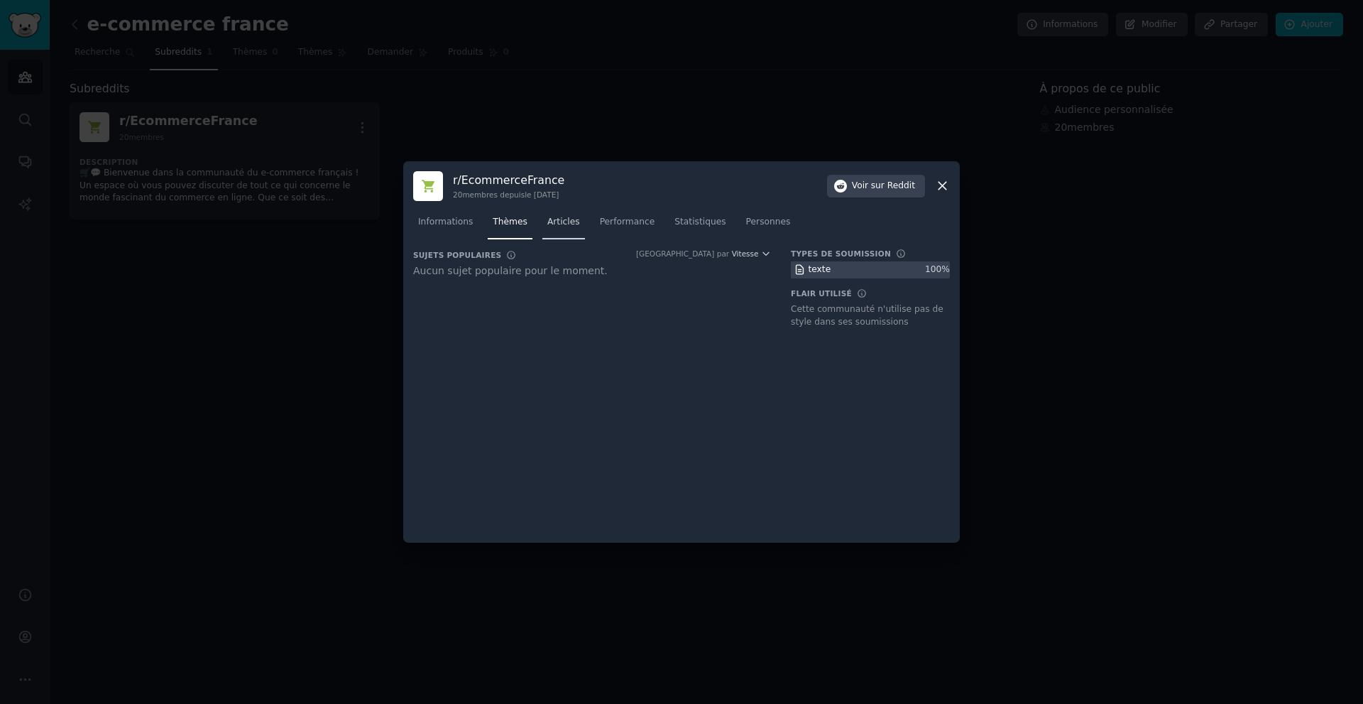
click at [547, 217] on font "Articles" at bounding box center [563, 222] width 33 height 10
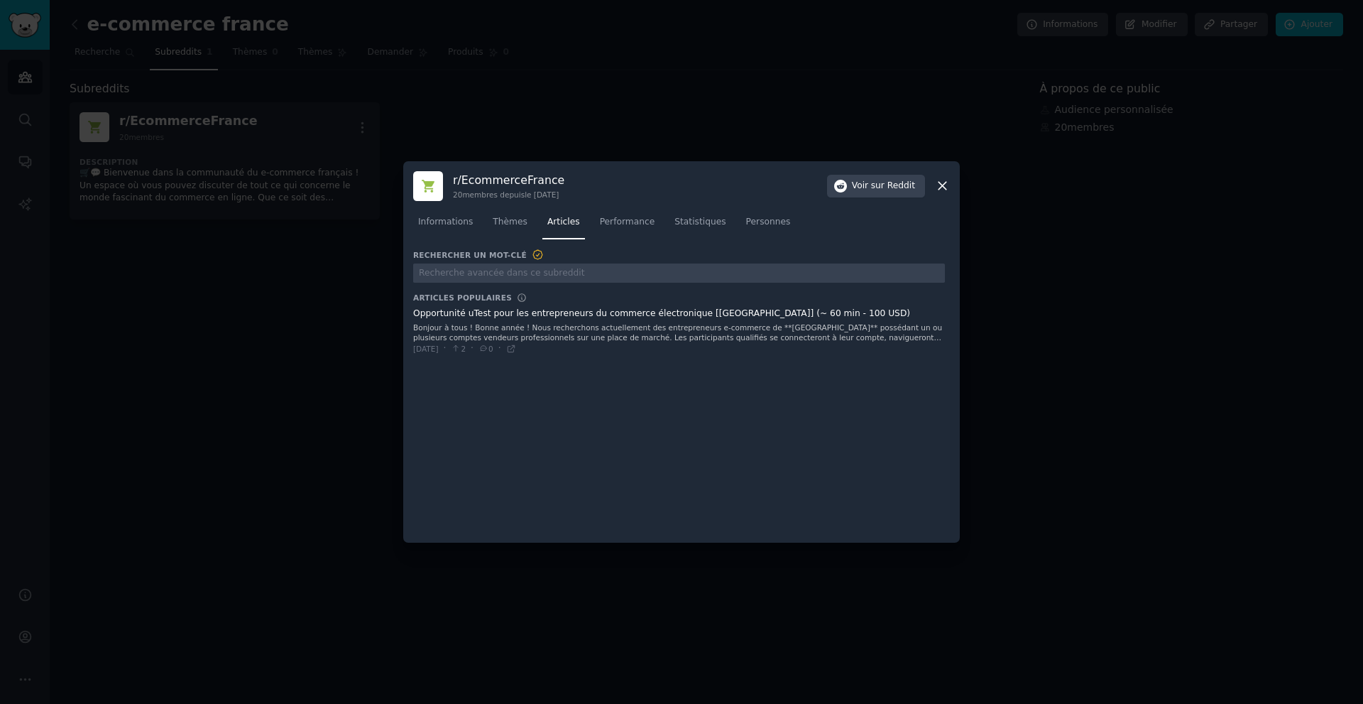
click at [936, 187] on icon at bounding box center [942, 185] width 15 height 15
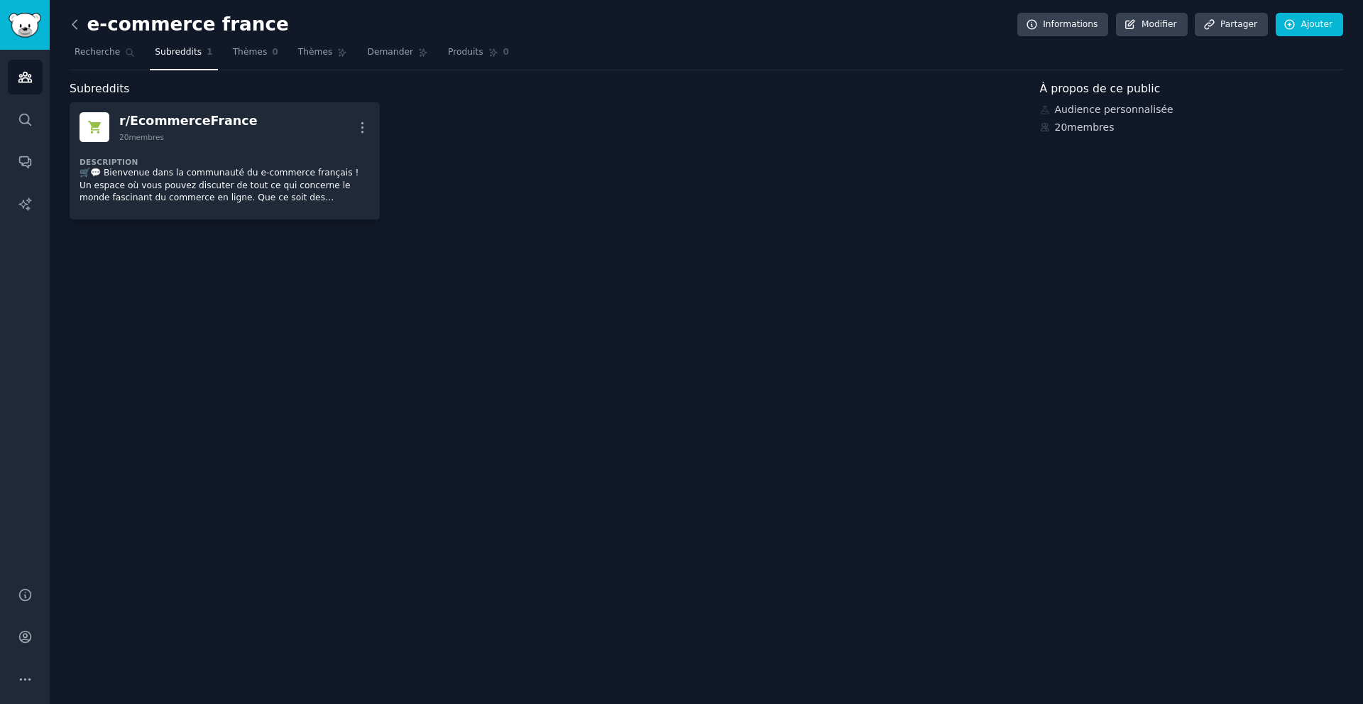
click at [75, 20] on icon at bounding box center [74, 24] width 15 height 15
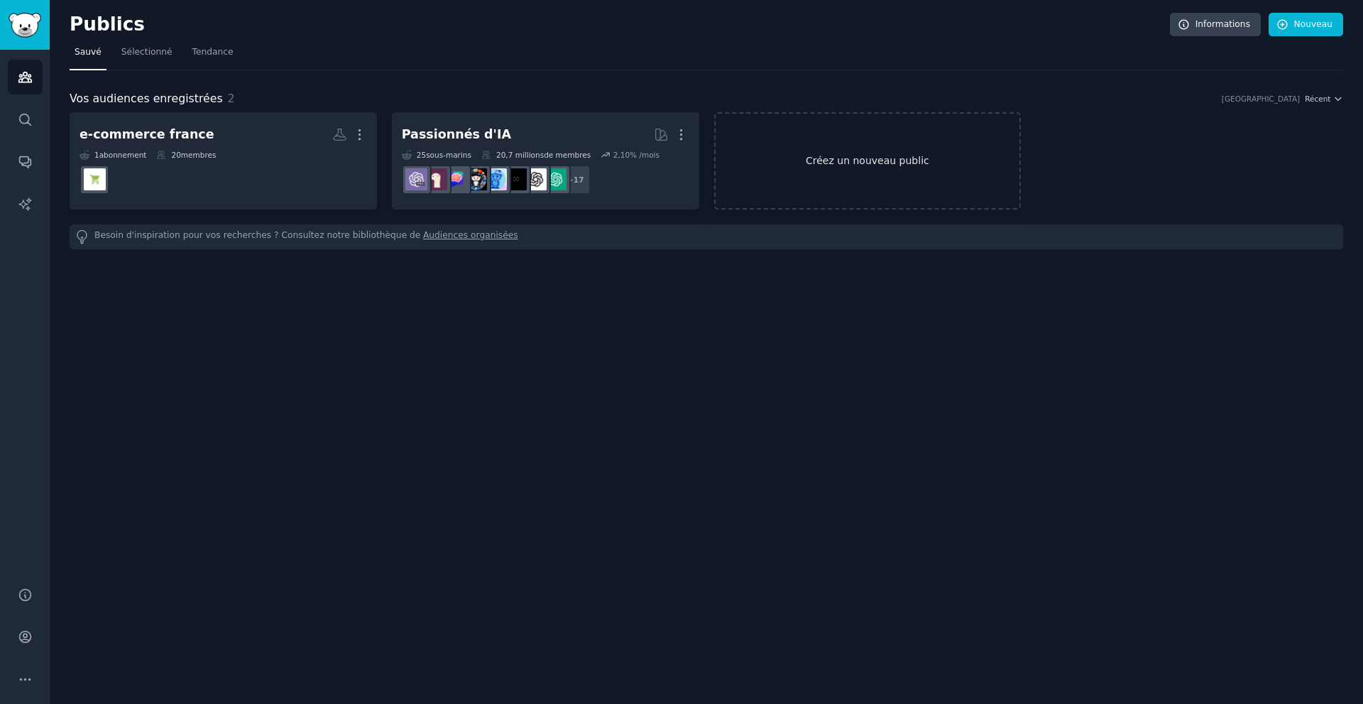
click at [789, 151] on link "Créez un nouveau public" at bounding box center [867, 160] width 307 height 97
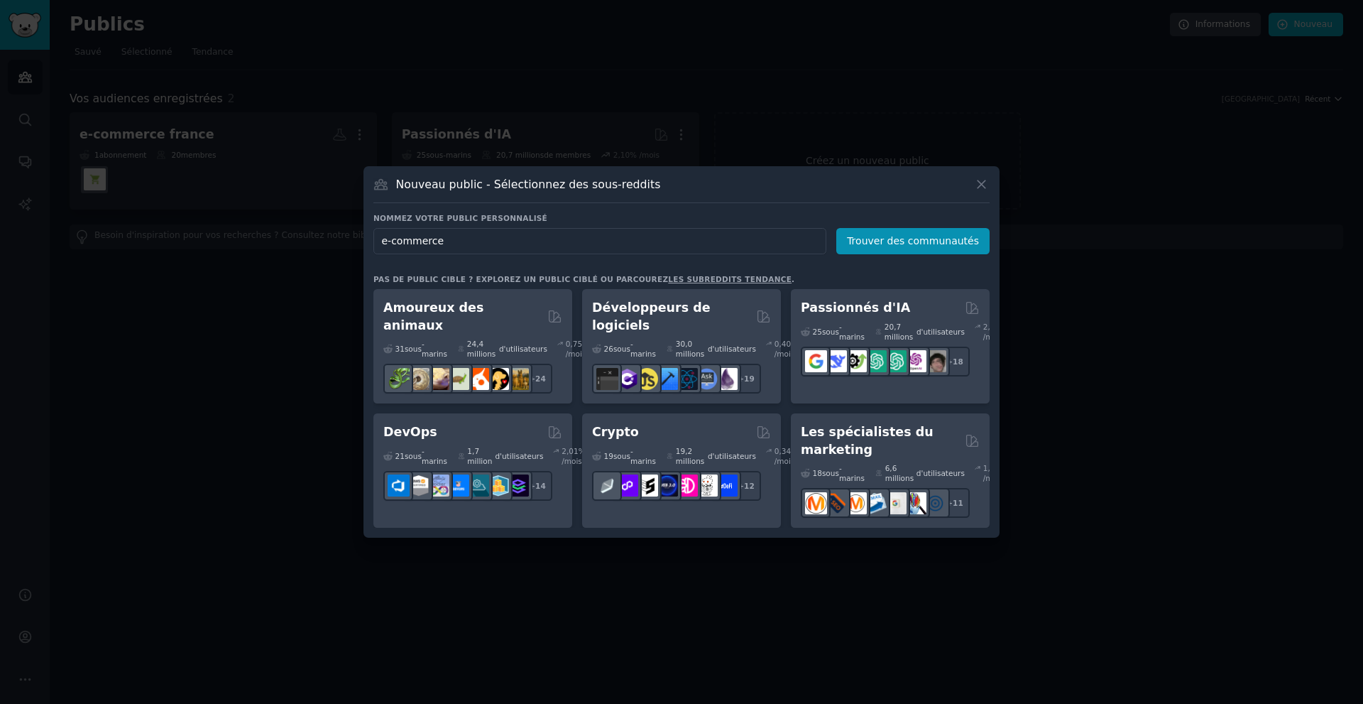
type input "e-commerce"
click button "Trouver des communautés" at bounding box center [912, 241] width 153 height 26
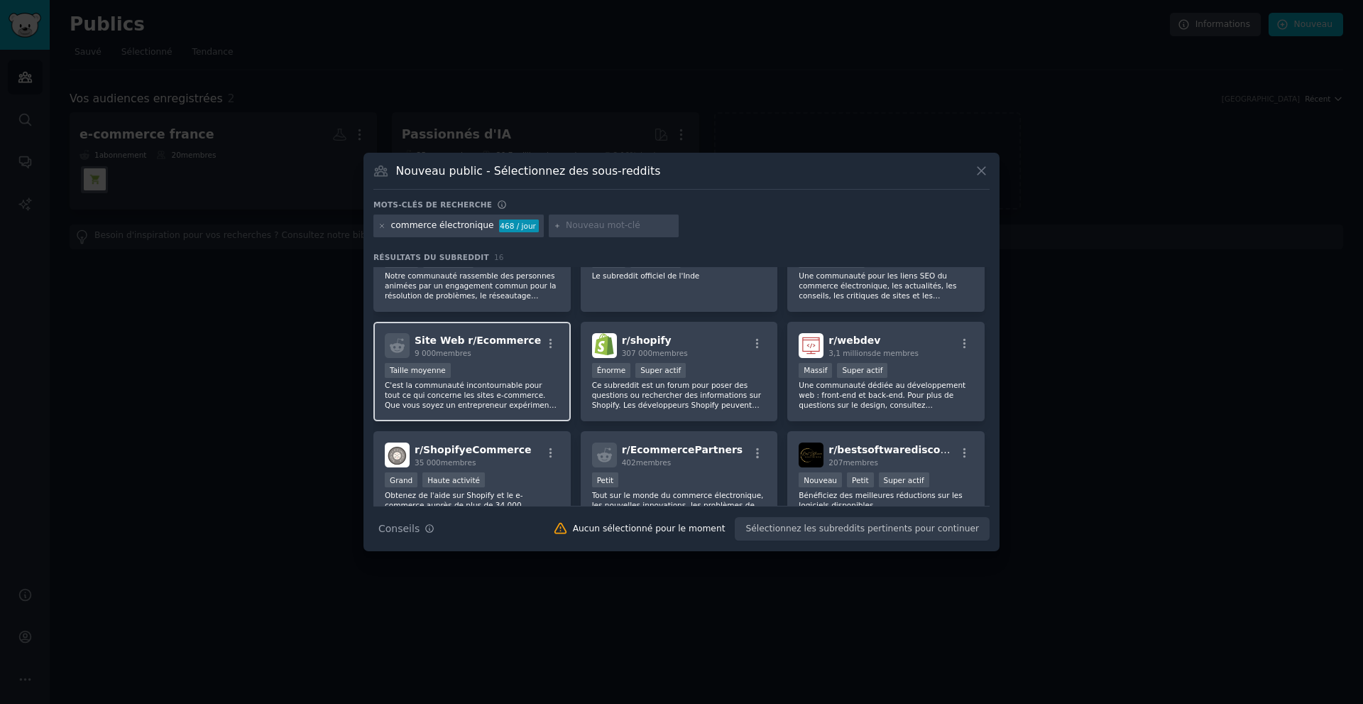
scroll to position [213, 0]
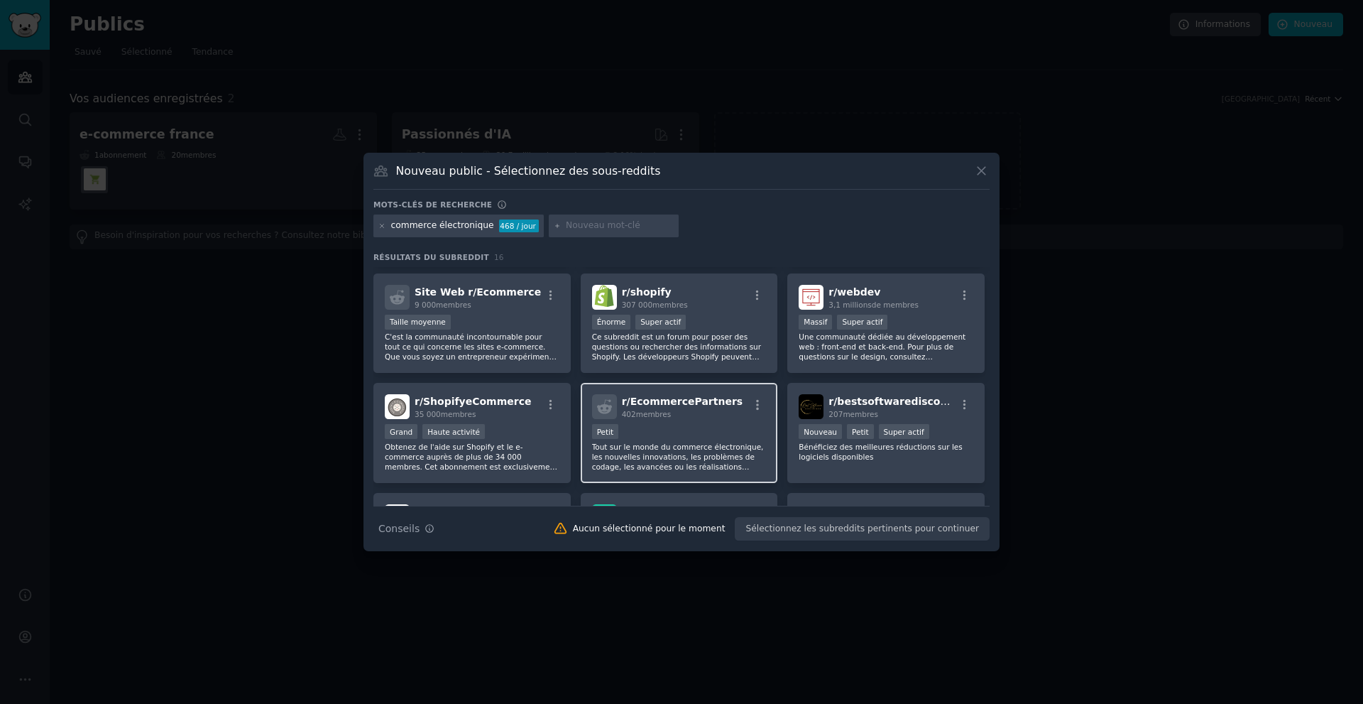
click at [675, 454] on font "Tout sur le monde du commerce électronique, les nouvelles innovations, les prob…" at bounding box center [678, 461] width 172 height 38
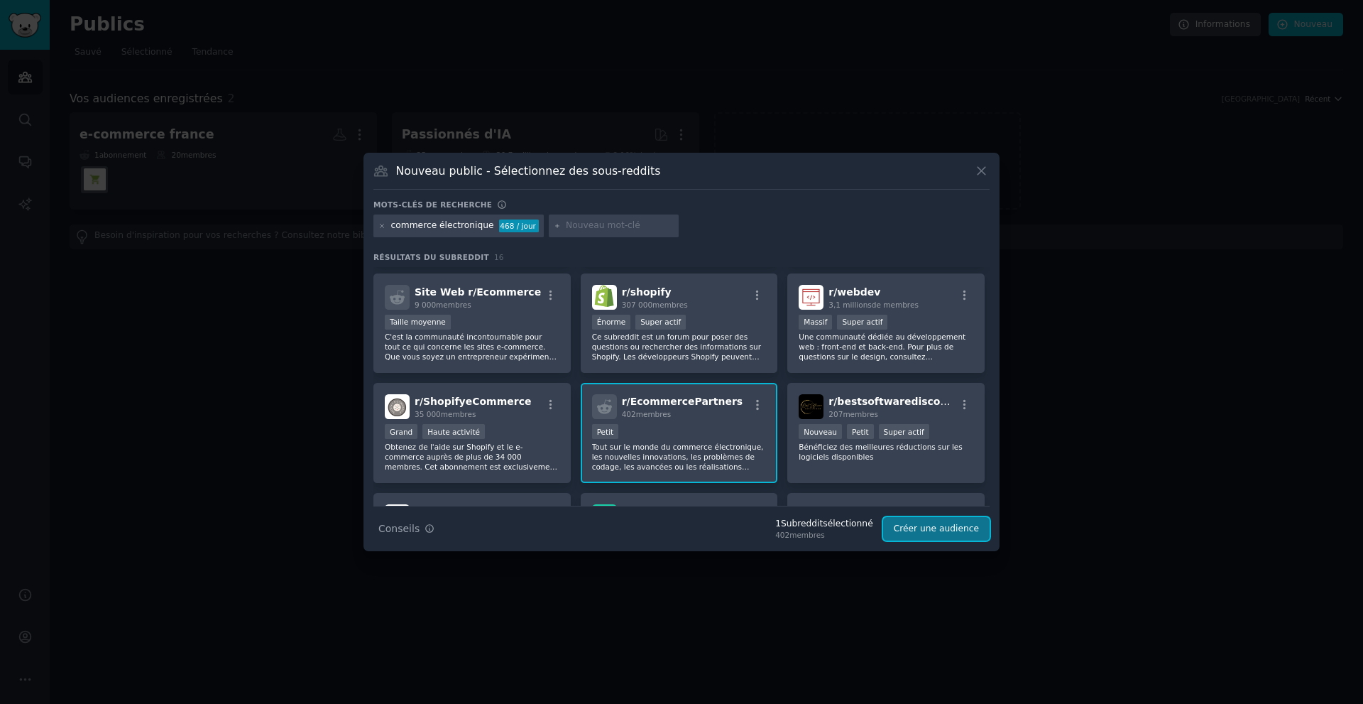
click at [925, 530] on font "Créer une audience" at bounding box center [936, 528] width 85 height 10
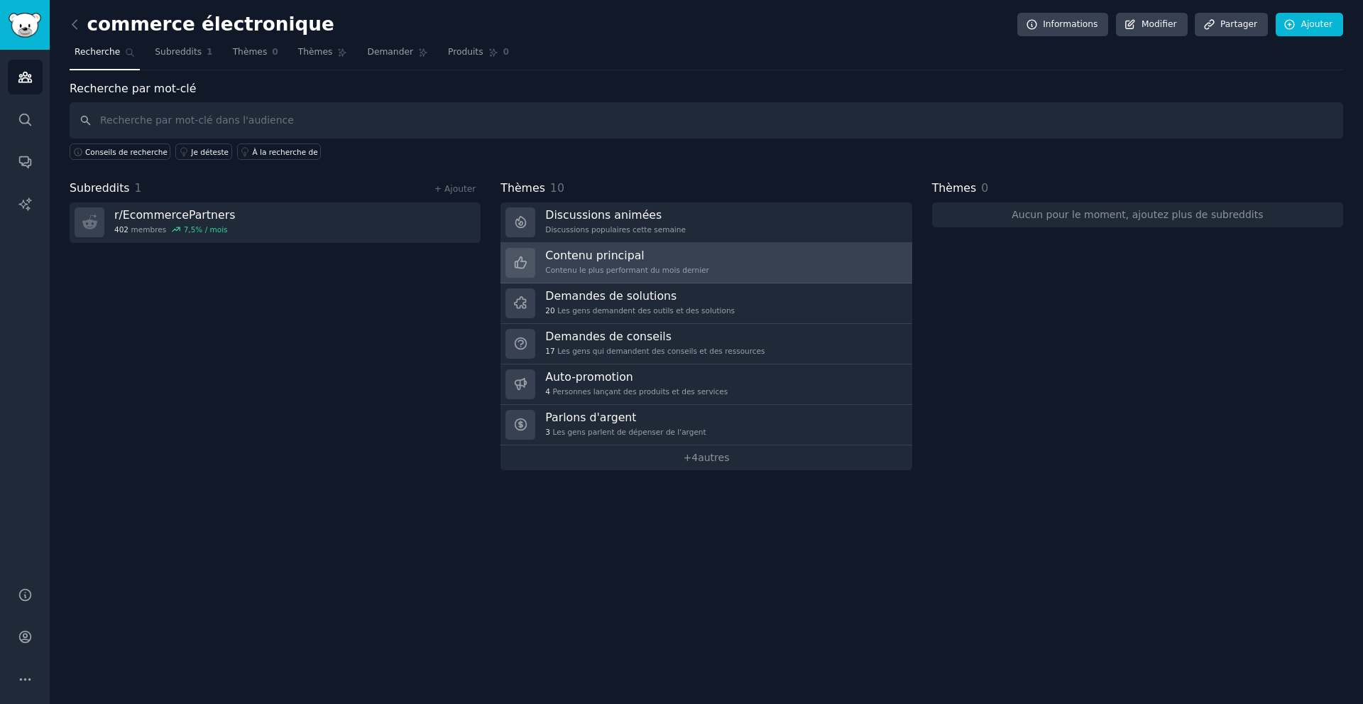
click at [637, 256] on h3 "Contenu principal" at bounding box center [627, 255] width 164 height 15
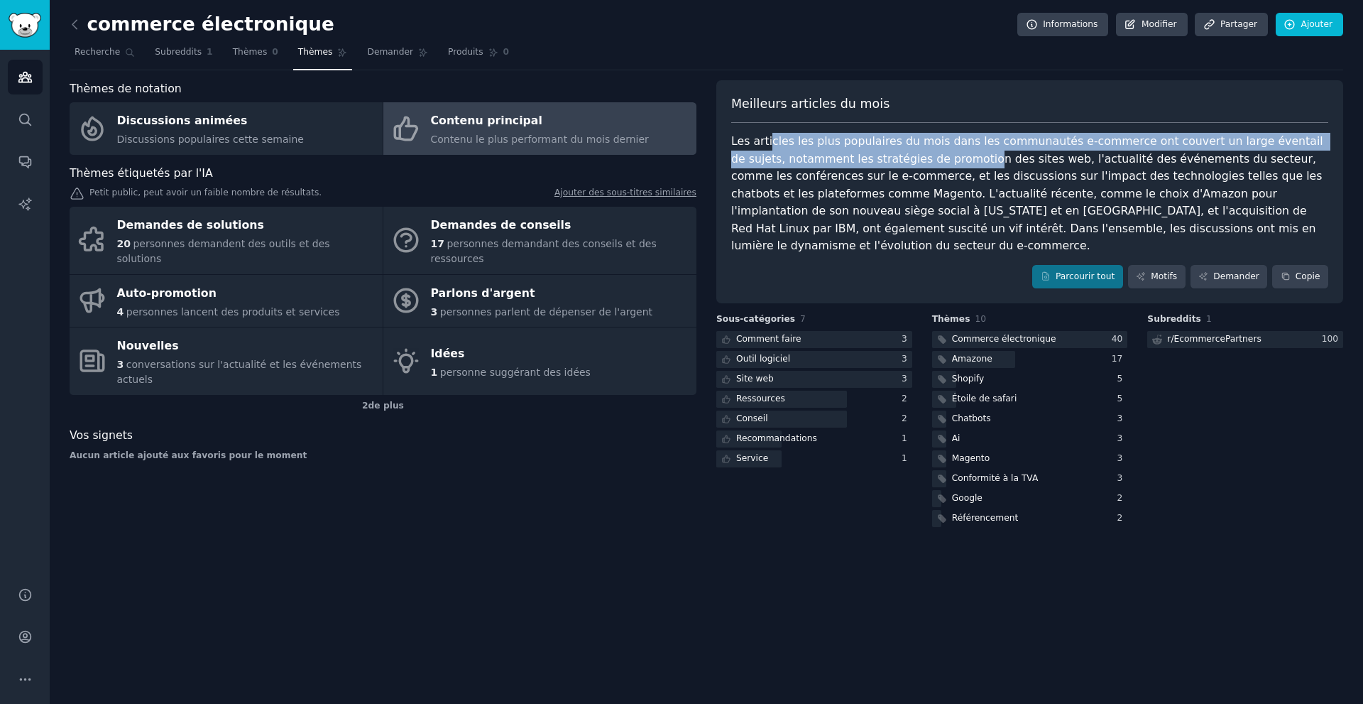
drag, startPoint x: 781, startPoint y: 127, endPoint x: 927, endPoint y: 171, distance: 152.1
click at [927, 171] on div "Meilleurs articles du mois Les articles les plus populaires du mois dans les co…" at bounding box center [1029, 192] width 627 height 224
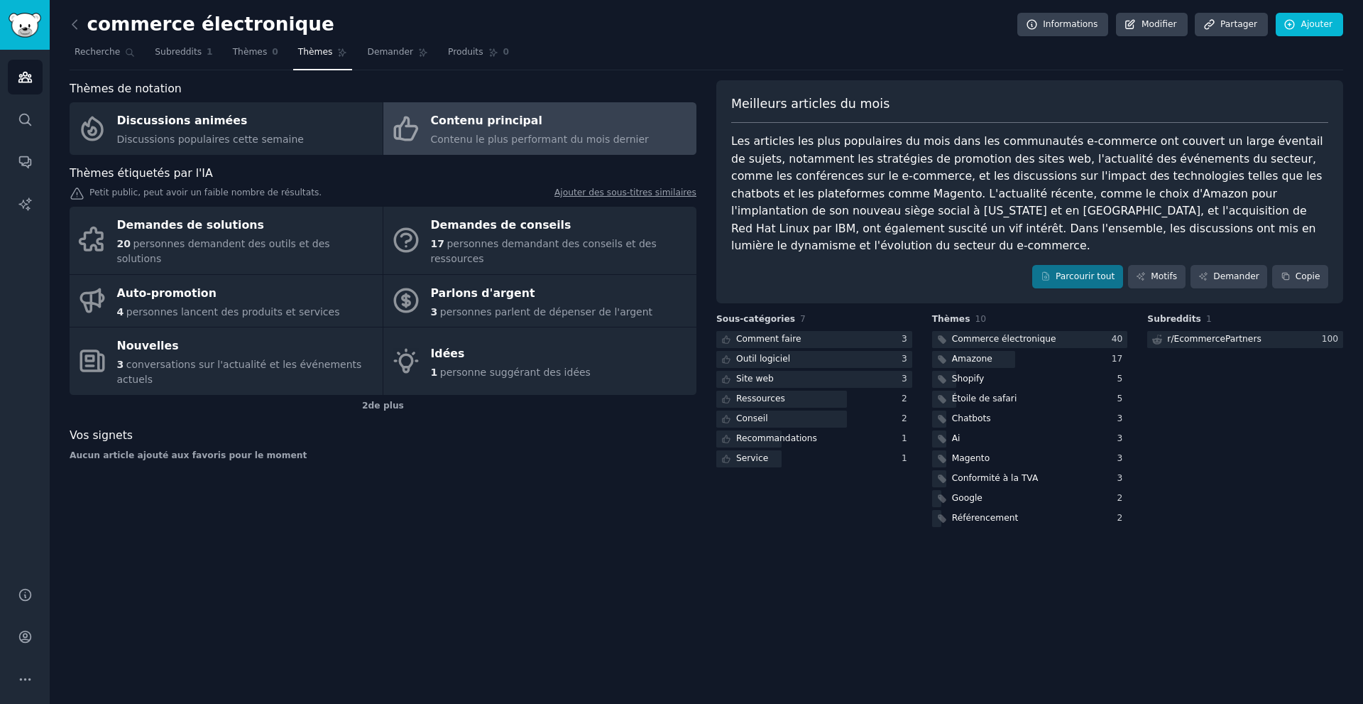
click at [936, 193] on font "Les articles les plus populaires du mois dans les communautés e-commerce ont co…" at bounding box center [1029, 193] width 596 height 118
